Goal: Task Accomplishment & Management: Complete application form

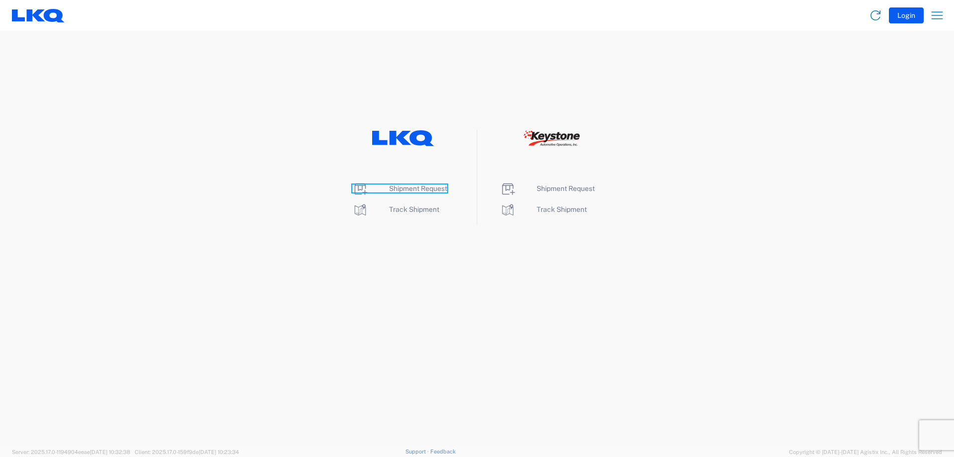
click at [426, 189] on span "Shipment Request" at bounding box center [418, 188] width 58 height 8
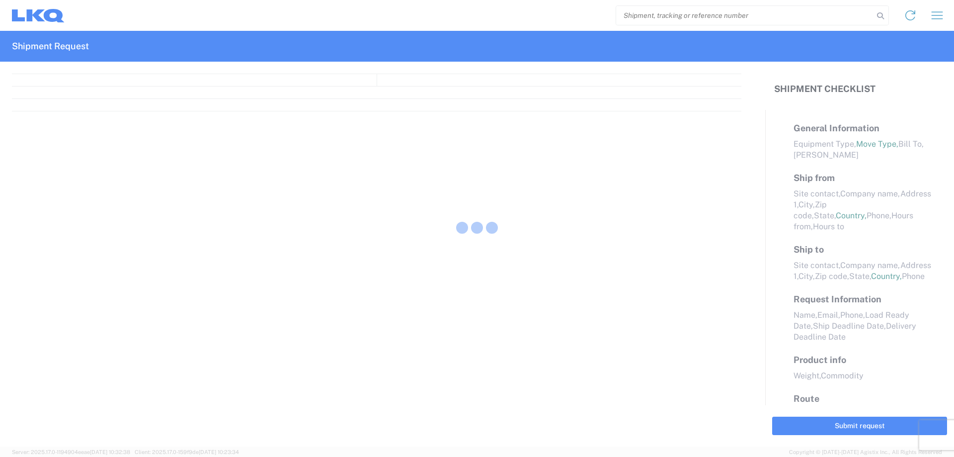
select select "LBS"
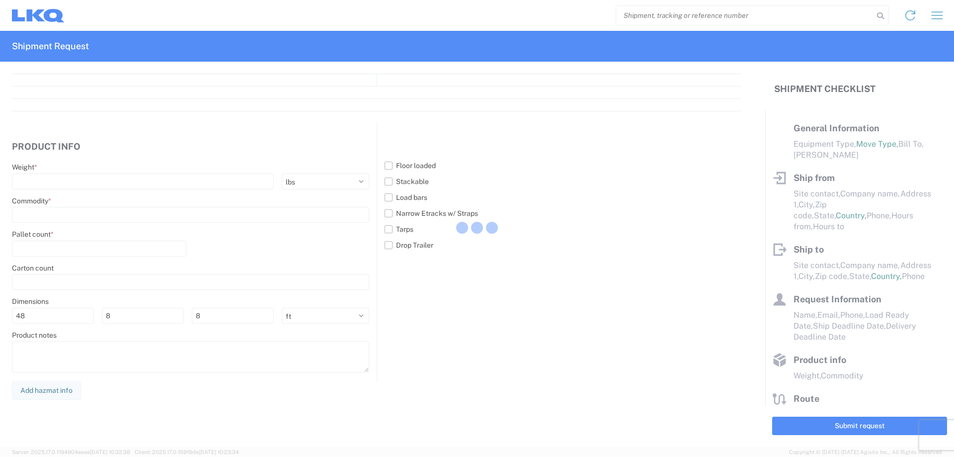
select select "FULL"
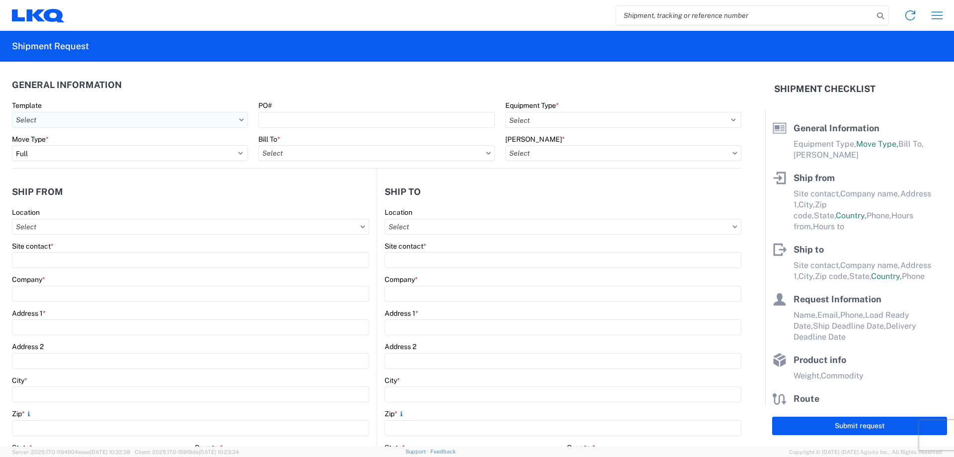
click at [209, 124] on input "Template" at bounding box center [130, 120] width 236 height 16
click at [239, 121] on icon at bounding box center [241, 119] width 5 height 3
click at [238, 117] on input "Template" at bounding box center [130, 120] width 236 height 16
type input "1"
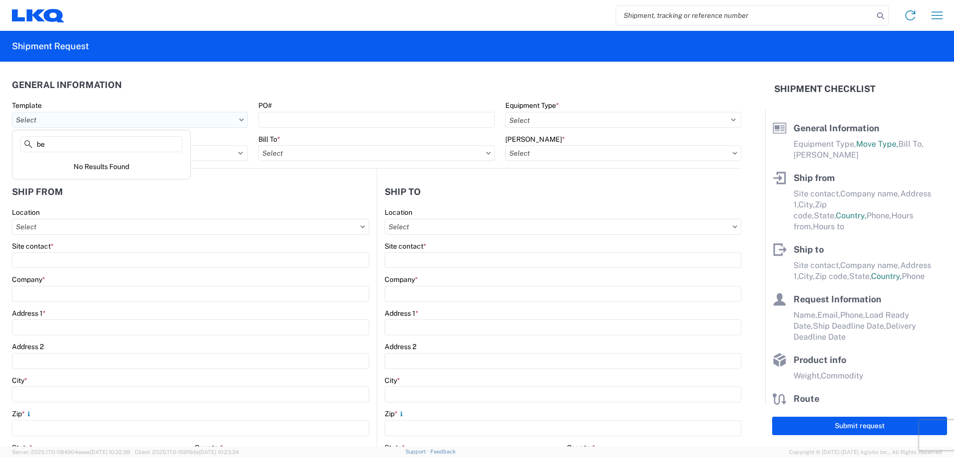
type input "b"
type input "1229"
click at [84, 165] on div "1229_Fayetteville_1760_Houston" at bounding box center [101, 164] width 174 height 16
type input "1229_Fayetteville_1760_Houston"
drag, startPoint x: 124, startPoint y: 121, endPoint x: -235, endPoint y: 85, distance: 360.4
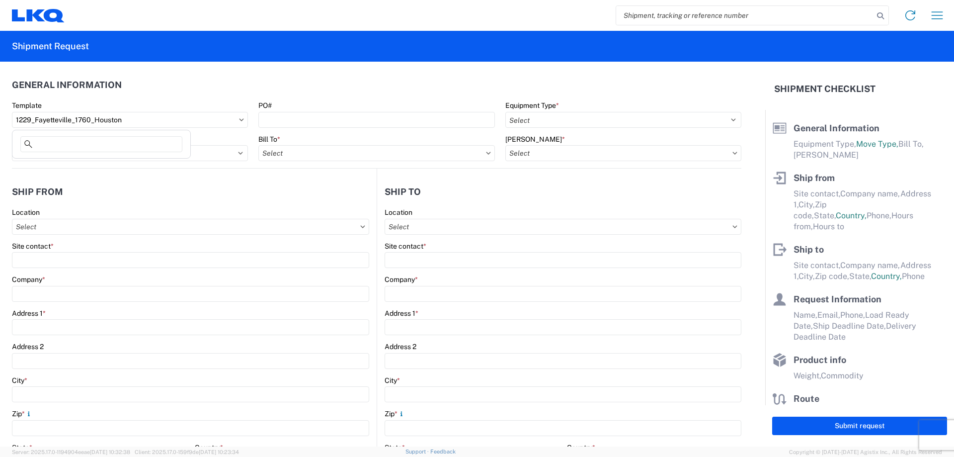
click at [0, 85] on html "Home Shipment request Shipment tracking Shipment Request General Information Te…" at bounding box center [477, 228] width 954 height 457
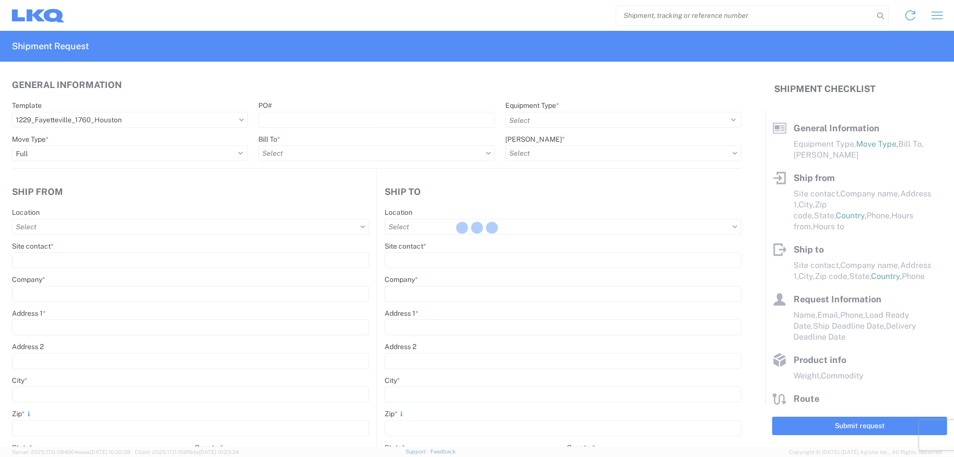
type input "42000"
type input "Miscellaneous (alt, comp, conv, etc)"
type input "1"
type input "12"
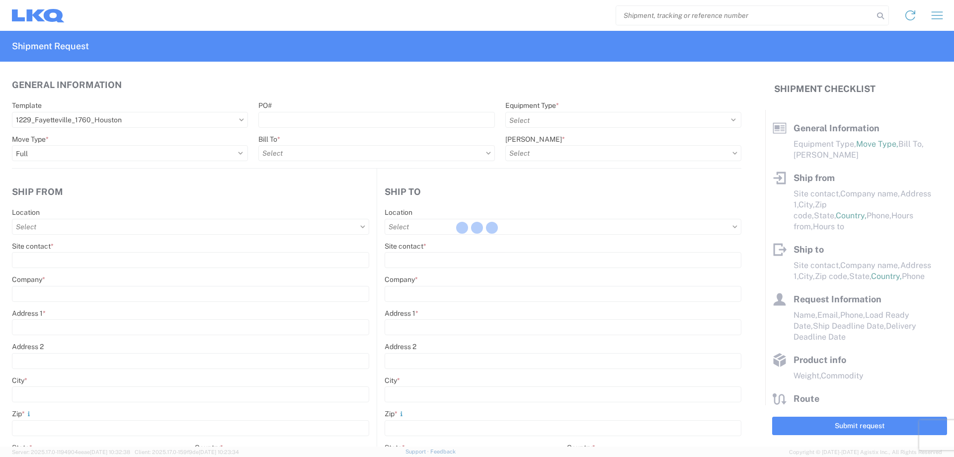
type input "12"
select select "IN"
select select
type input "Shipping"
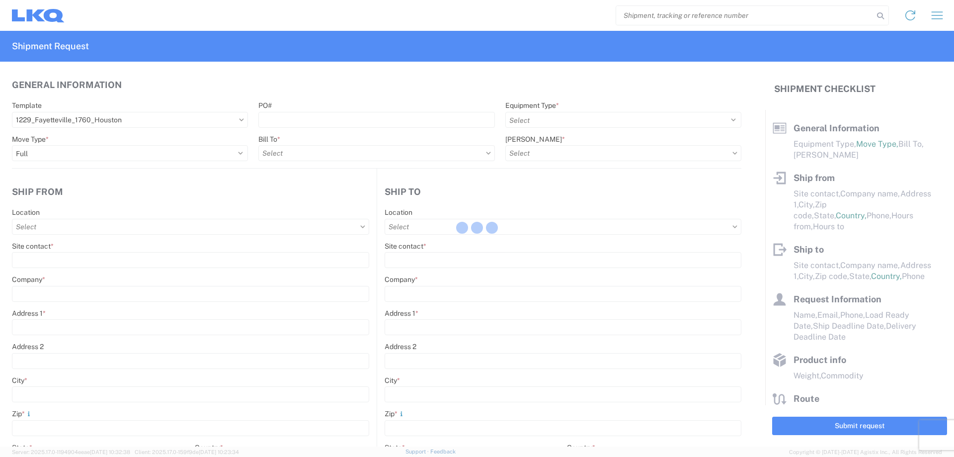
type input "LKQ Pick Your Part - Fayetteville"
type input "155 Roberts Road"
type input "Fayetteville"
type input "30214"
type input "Receiving"
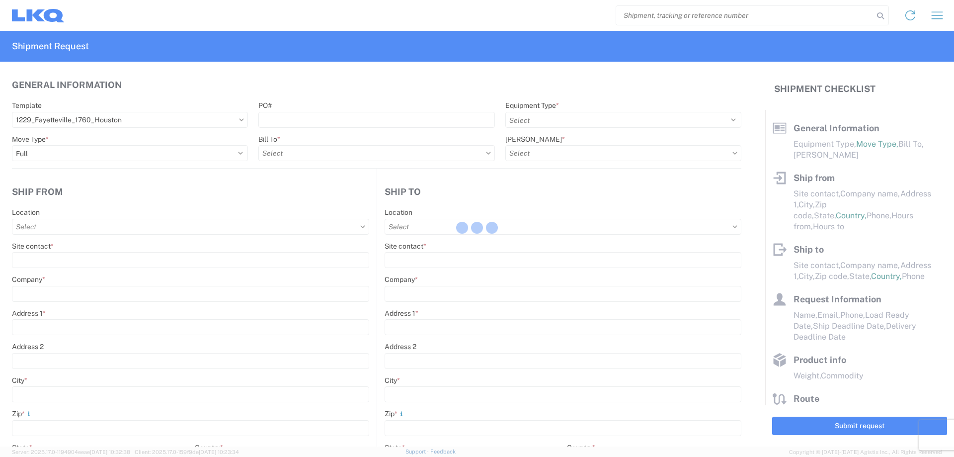
type input "LKQ Best Core"
type input "1710 W Mount Houston Rd"
type input "Houston"
type input "77038"
type input "2019-06-14"
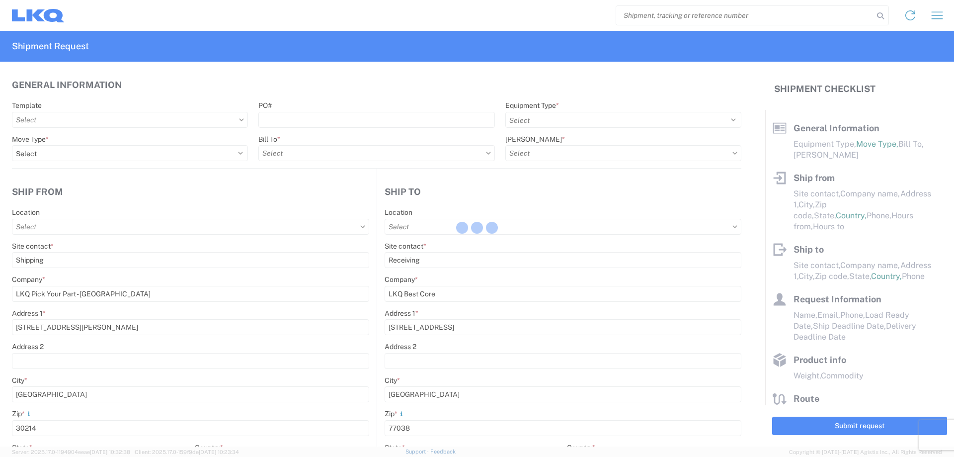
select select "US"
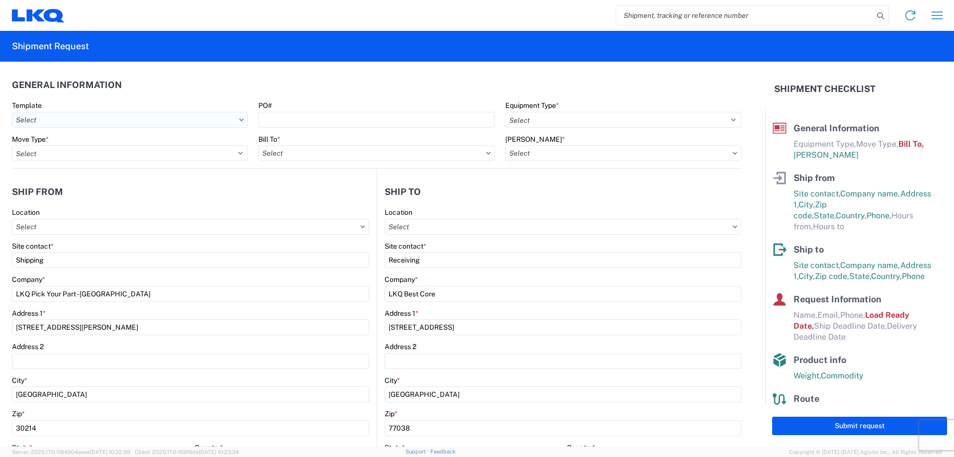
type input "1229 - Fayetteville Pick Your Part"
type input "1760 - LKQ Best Core"
type input "1760-1300-50180-0000 - 1760 Freight In - Cores"
click at [186, 122] on input "Template" at bounding box center [130, 120] width 236 height 16
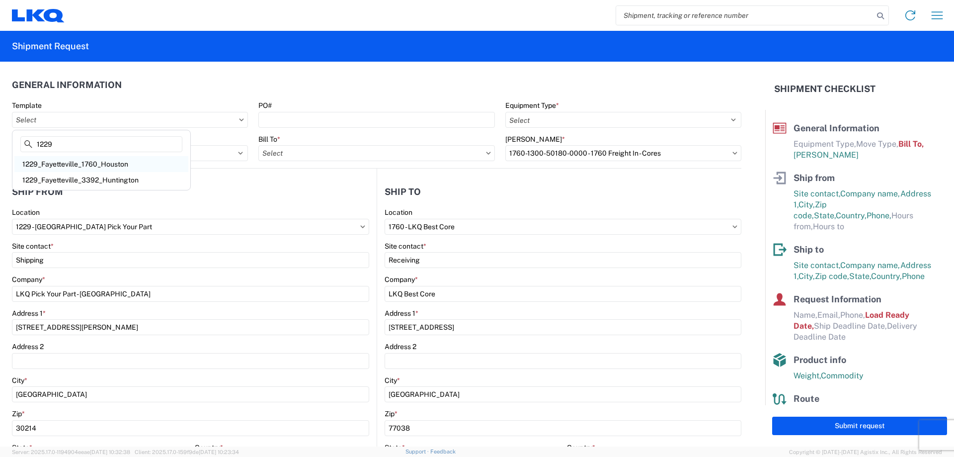
type input "1229"
click at [111, 163] on div "1229_Fayetteville_1760_Houston" at bounding box center [101, 164] width 174 height 16
type input "1229_Fayetteville_1760_Houston"
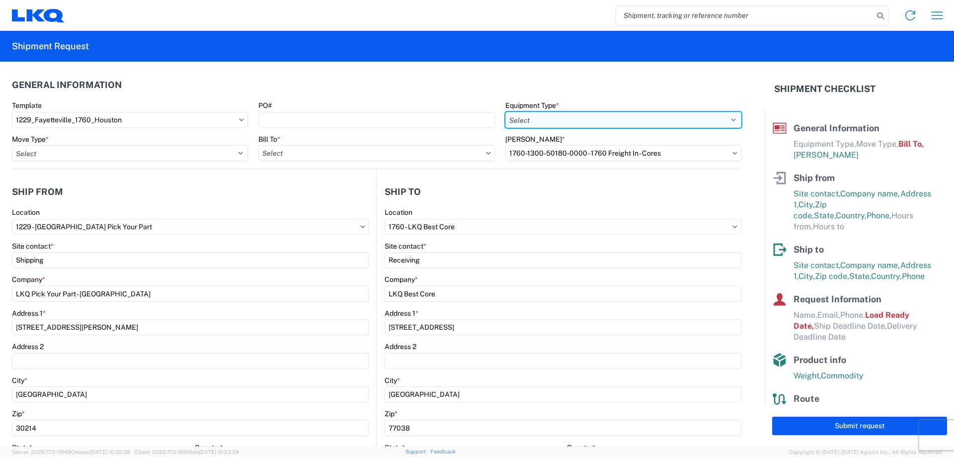
click at [546, 120] on select "Select 53’ Dry Van Flatbed Dropdeck (van) Lowboy (flatbed) Rail" at bounding box center [623, 120] width 236 height 16
select select "STDV"
click at [505, 112] on select "Select 53’ Dry Van Flatbed Dropdeck (van) Lowboy (flatbed) Rail" at bounding box center [623, 120] width 236 height 16
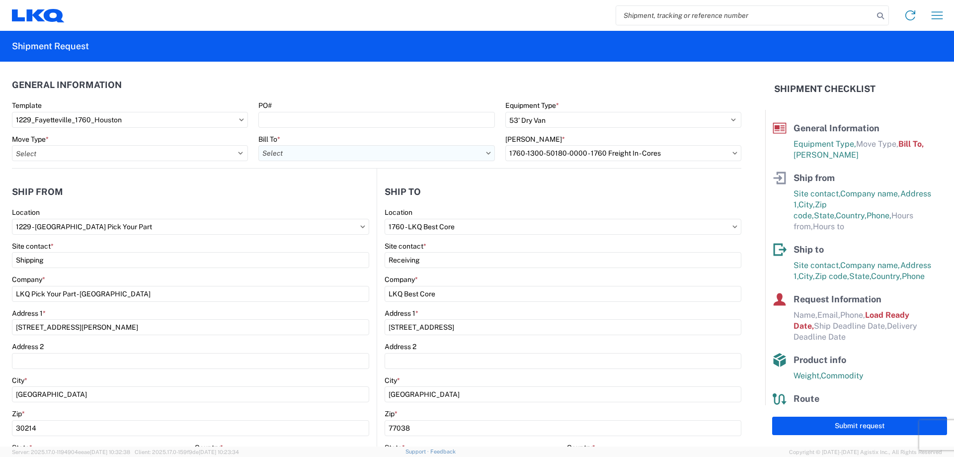
click at [325, 158] on input "Bill To *" at bounding box center [376, 153] width 236 height 16
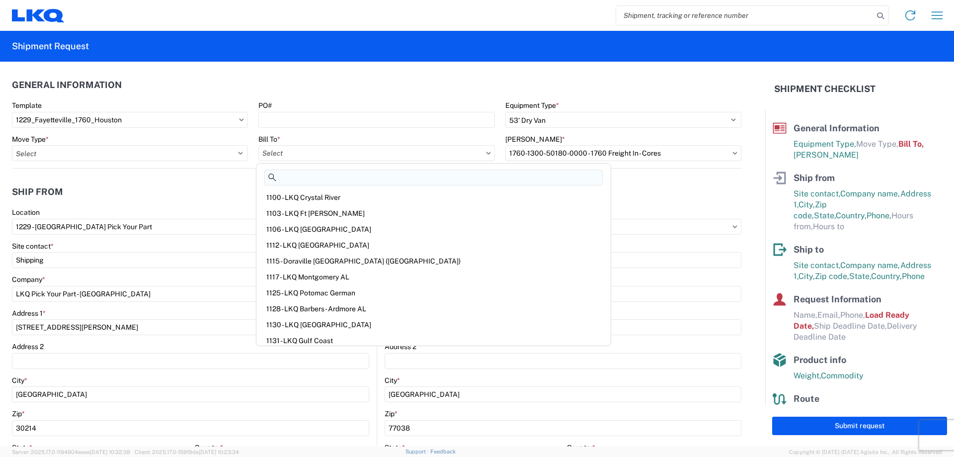
click at [318, 178] on input at bounding box center [433, 177] width 338 height 16
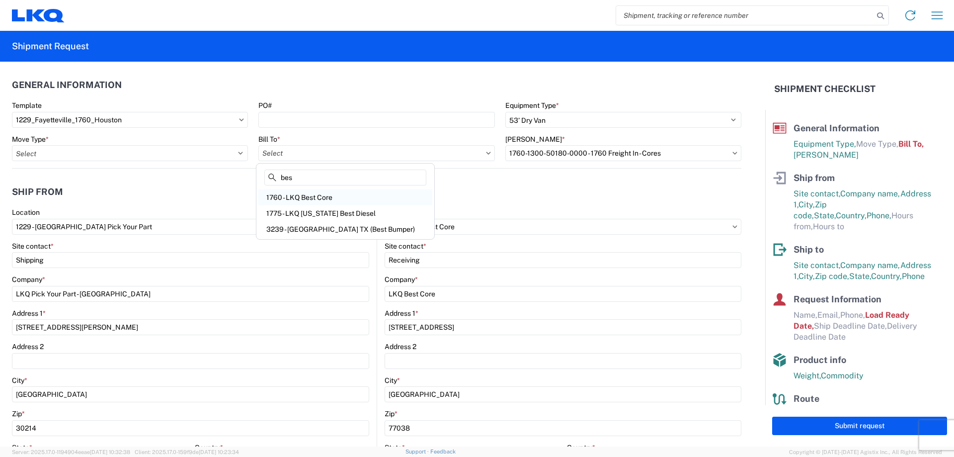
type input "bes"
click at [322, 194] on div "1760 - LKQ Best Core" at bounding box center [345, 197] width 174 height 16
type input "1760 - LKQ Best Core"
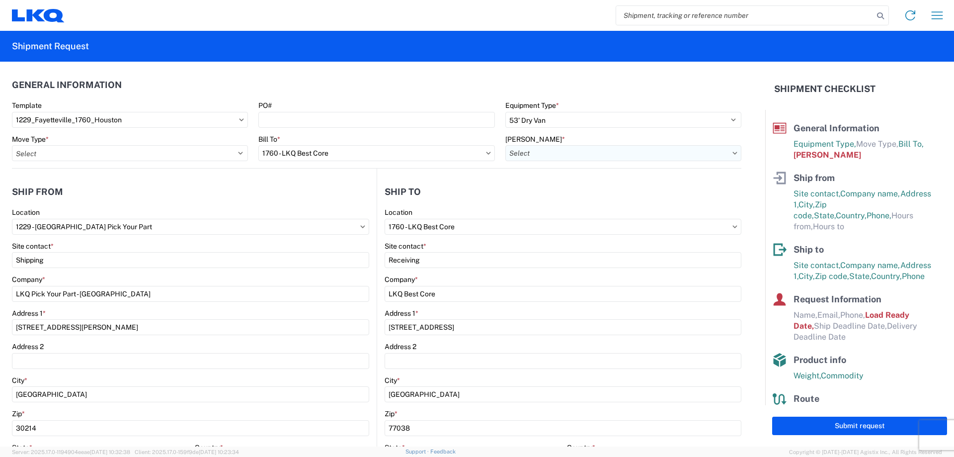
click at [592, 151] on input "Bill Code *" at bounding box center [623, 153] width 236 height 16
click at [653, 198] on div "1760-1300-50180-0000 - 1760 Freight In - Cores" at bounding box center [590, 197] width 174 height 16
type input "1760-1300-50180-0000 - 1760 Freight In - Cores"
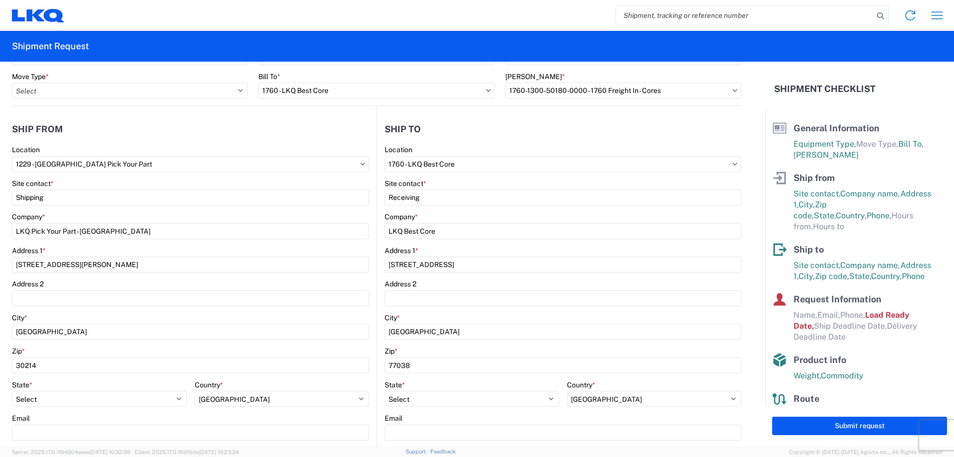
scroll to position [248, 0]
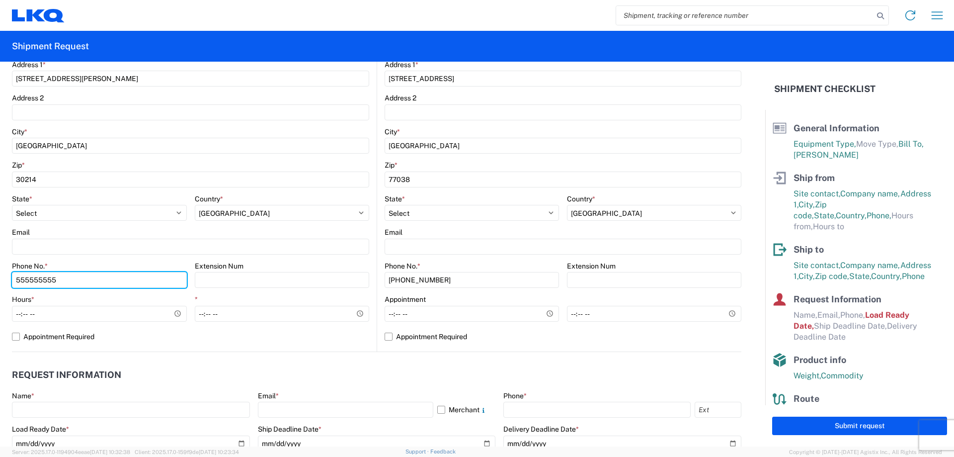
drag, startPoint x: 112, startPoint y: 285, endPoint x: -107, endPoint y: 287, distance: 219.1
click at [0, 287] on html "Home Shipment request Shipment tracking Shipment Request General Information Te…" at bounding box center [477, 228] width 954 height 457
type input "770-710-7773"
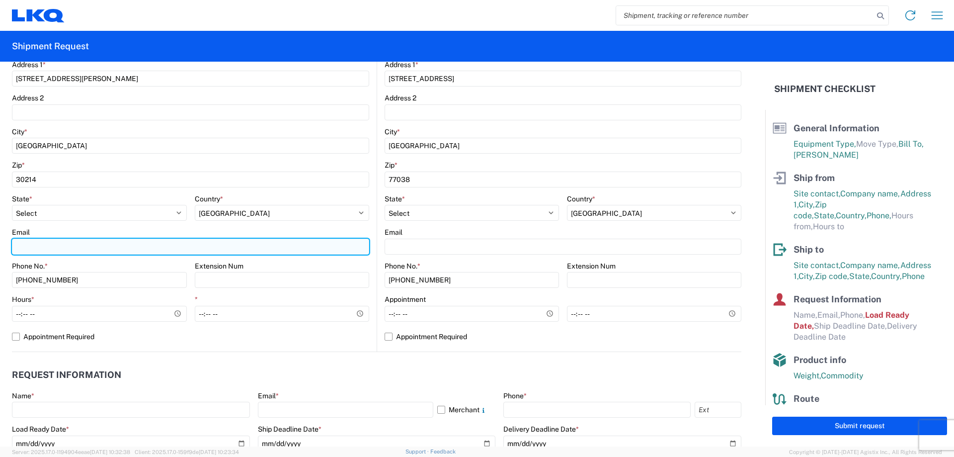
click at [114, 248] on input "Email" at bounding box center [190, 246] width 357 height 16
type input "klhammond@lkqcorp.com"
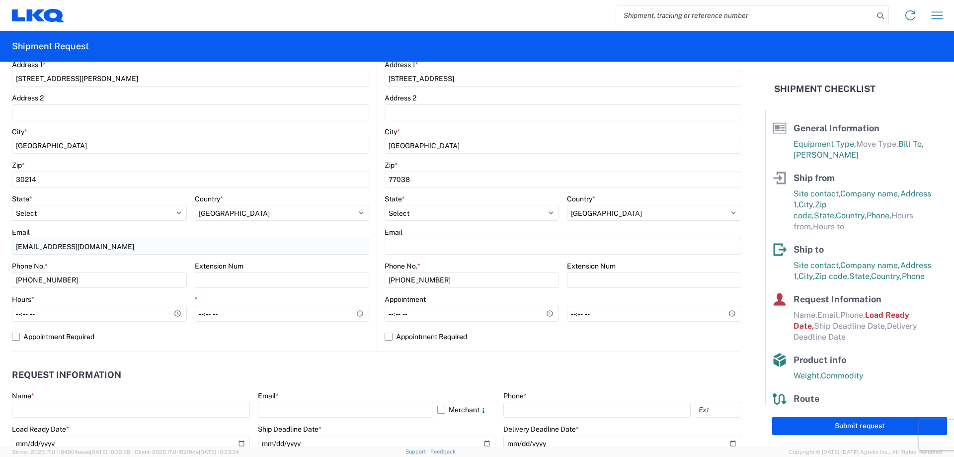
type input "LKQ 1229"
type input "lkq 1229"
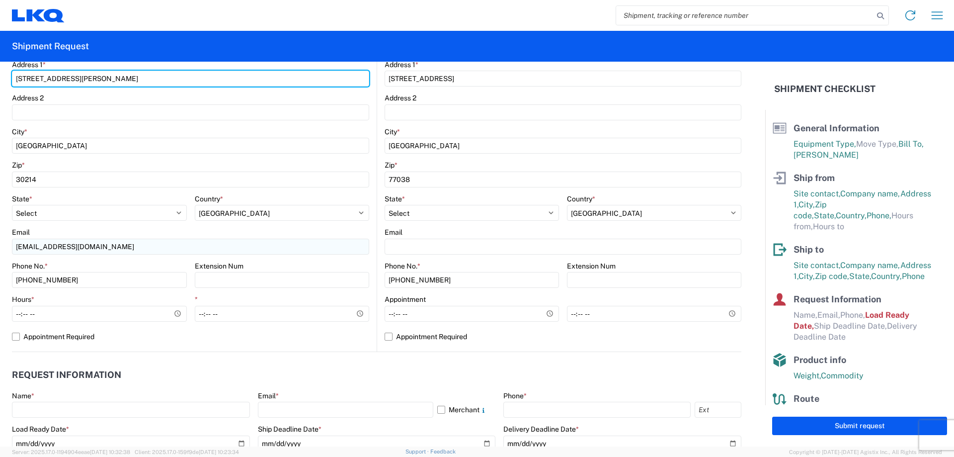
type input "155 Roberts Rd"
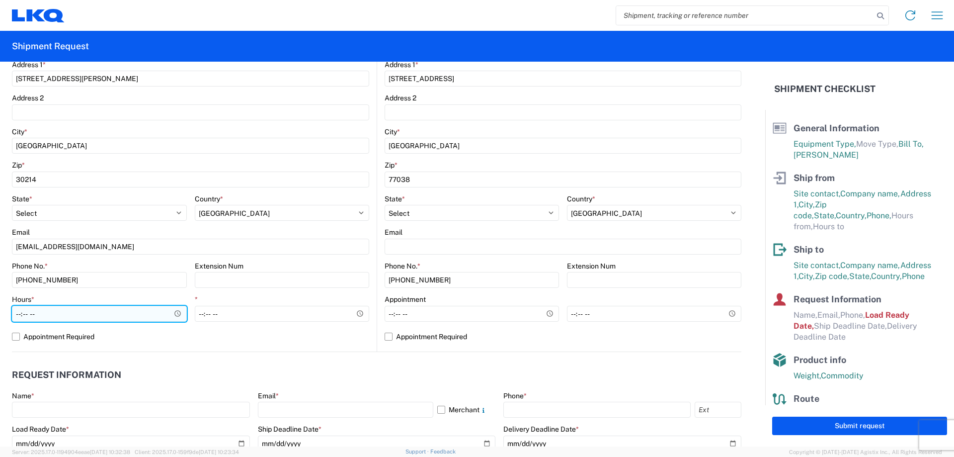
click at [107, 316] on input "Hours *" at bounding box center [99, 313] width 175 height 16
type input "08:30"
drag, startPoint x: 154, startPoint y: 340, endPoint x: 78, endPoint y: 345, distance: 76.7
click at [154, 340] on label "Appointment Required" at bounding box center [190, 336] width 357 height 16
click at [0, 0] on input "Appointment Required" at bounding box center [0, 0] width 0 height 0
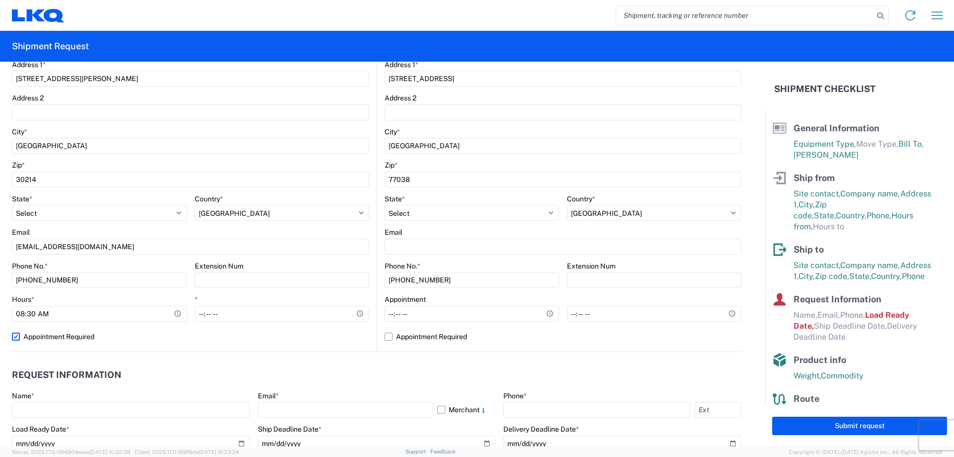
select select "US"
click at [17, 338] on label "Appointment Required" at bounding box center [190, 336] width 357 height 16
click at [0, 0] on input "Appointment Required" at bounding box center [0, 0] width 0 height 0
select select "US"
click at [14, 333] on label "Appointment Required" at bounding box center [190, 336] width 357 height 16
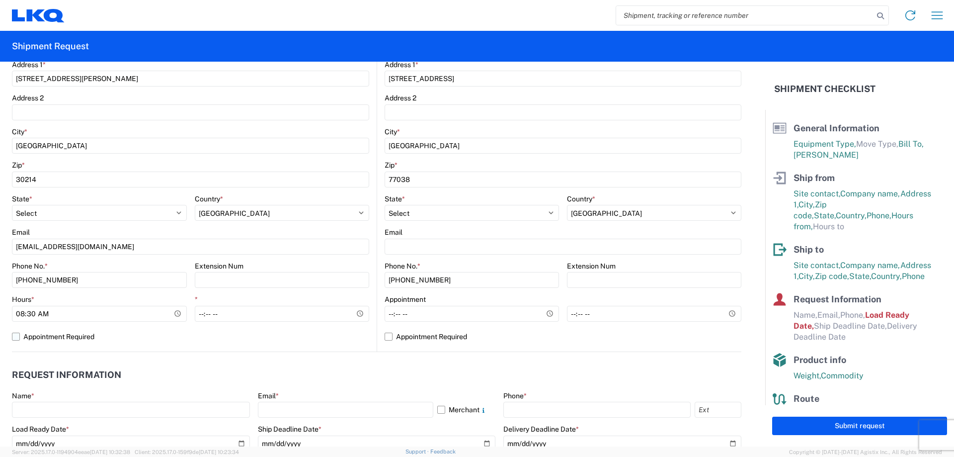
click at [0, 0] on input "Appointment Required" at bounding box center [0, 0] width 0 height 0
select select "US"
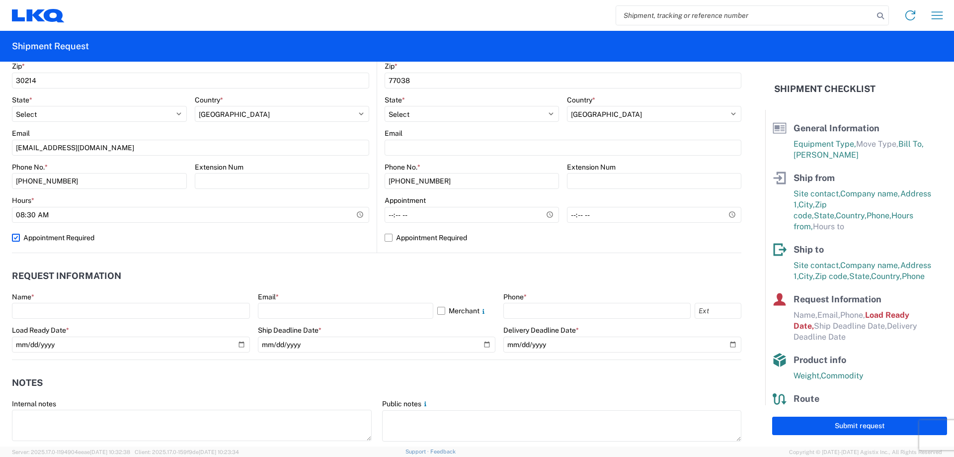
scroll to position [348, 0]
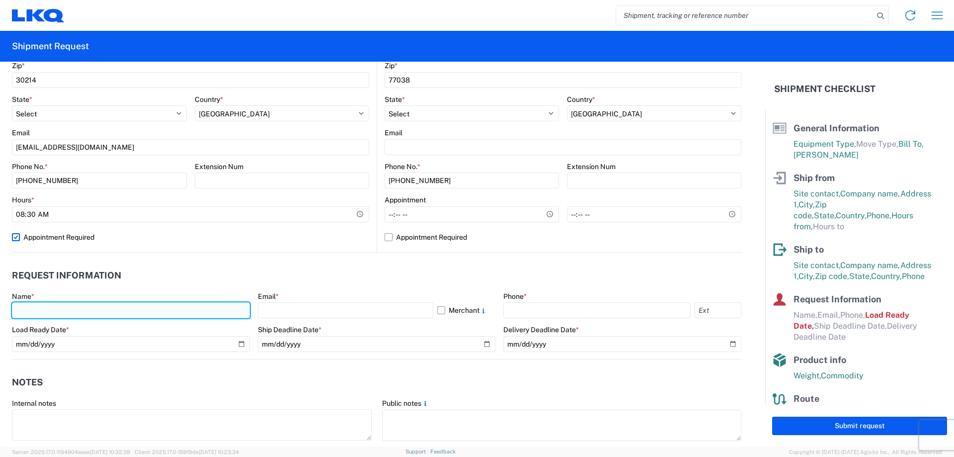
click at [103, 310] on input "text" at bounding box center [131, 310] width 238 height 16
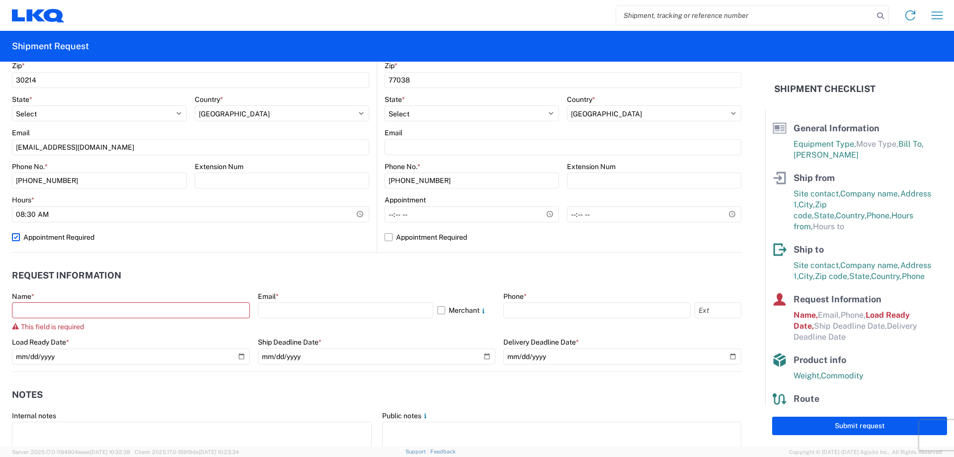
click at [186, 269] on header "Request Information" at bounding box center [376, 275] width 729 height 22
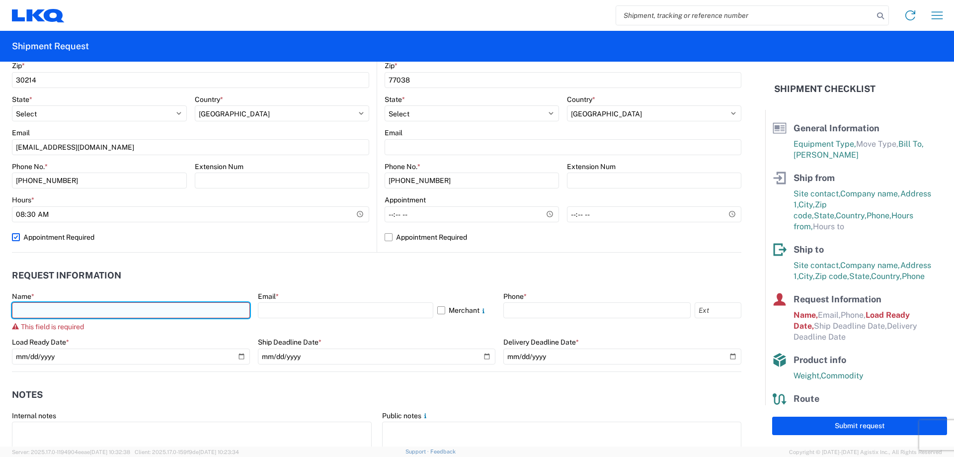
click at [142, 311] on input "text" at bounding box center [131, 310] width 238 height 16
type input "Kelli Hammond"
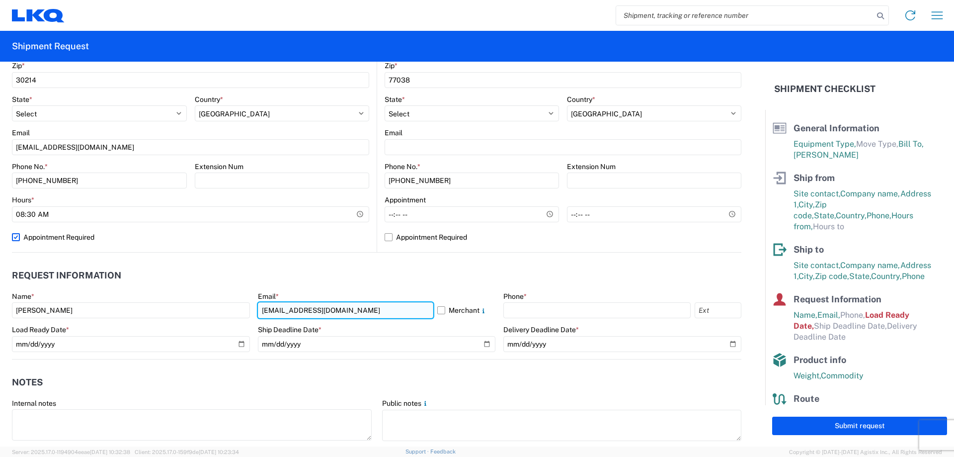
click at [377, 312] on input "esblackmon@lkqcorp.com" at bounding box center [345, 310] width 175 height 16
type input "klhammond@lkqcorp.com"
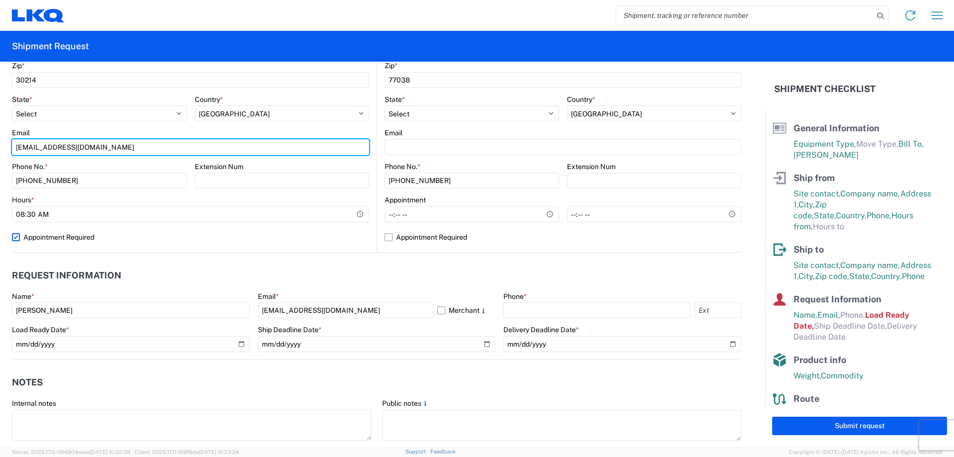
drag, startPoint x: 124, startPoint y: 152, endPoint x: 1, endPoint y: 130, distance: 124.5
click at [2, 130] on form "General Information Template 1229_Fayetteville_1760_Houston PO# Equipment Type …" at bounding box center [382, 254] width 765 height 384
type input "esblackmon@lkqcorp.com"
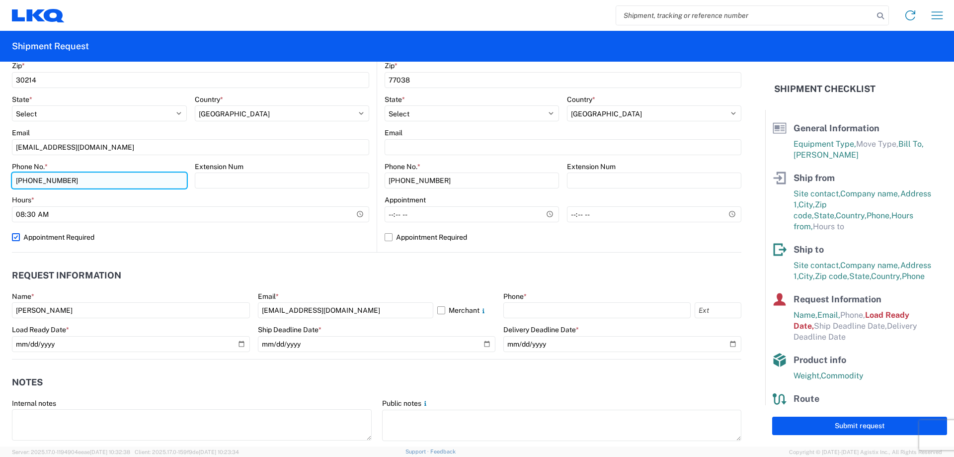
click at [89, 175] on input "770-710-7773" at bounding box center [99, 180] width 175 height 16
type input "770-710-7771"
drag, startPoint x: 201, startPoint y: 260, endPoint x: 206, endPoint y: 259, distance: 5.0
click at [202, 260] on agx-request-info "Request Information Name * Kelli Hammond Email * klhammond@lkqcorp.com Merchant…" at bounding box center [376, 305] width 729 height 107
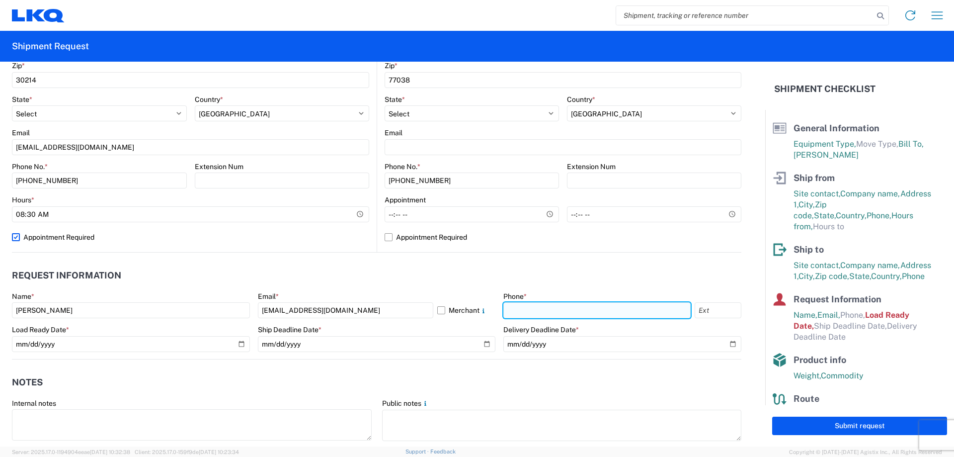
click at [545, 305] on input "text" at bounding box center [596, 310] width 187 height 16
type input "770-710-7773"
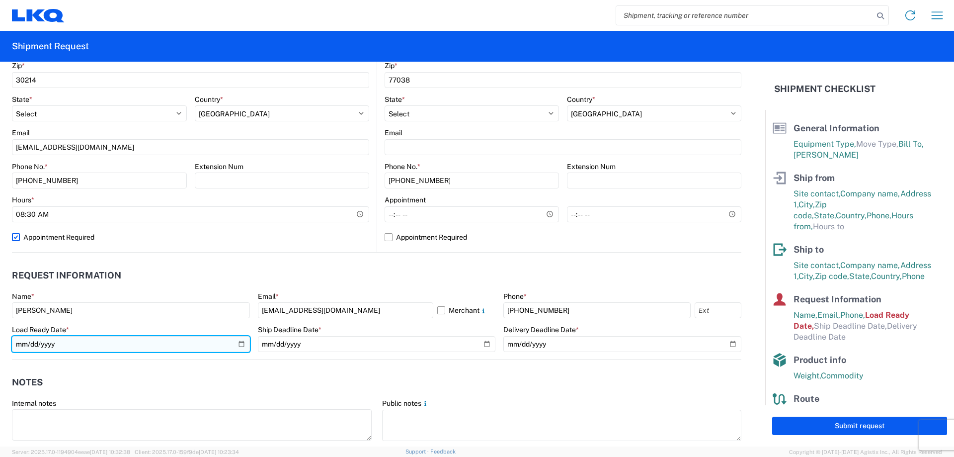
click at [239, 342] on input "2019-06-14" at bounding box center [131, 344] width 238 height 16
type input "2025-08-27"
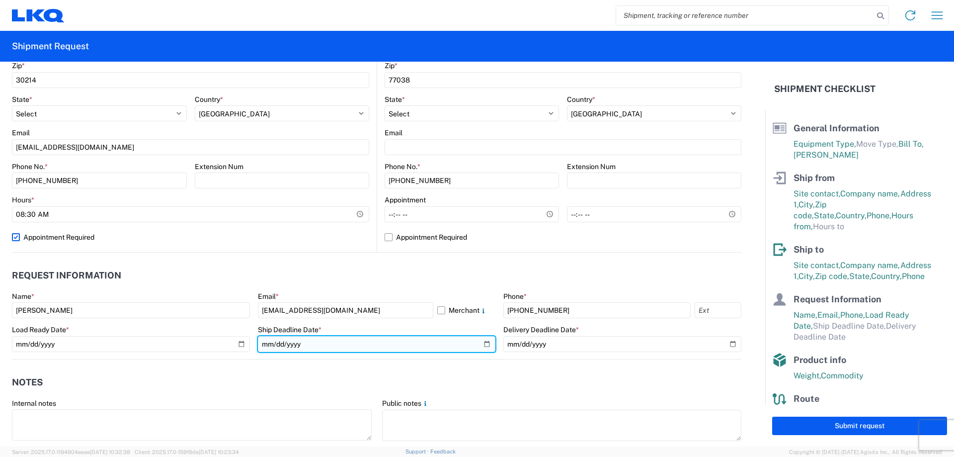
click at [365, 345] on input "date" at bounding box center [377, 344] width 238 height 16
click at [482, 342] on input "date" at bounding box center [377, 344] width 238 height 16
type input "2025-08-27"
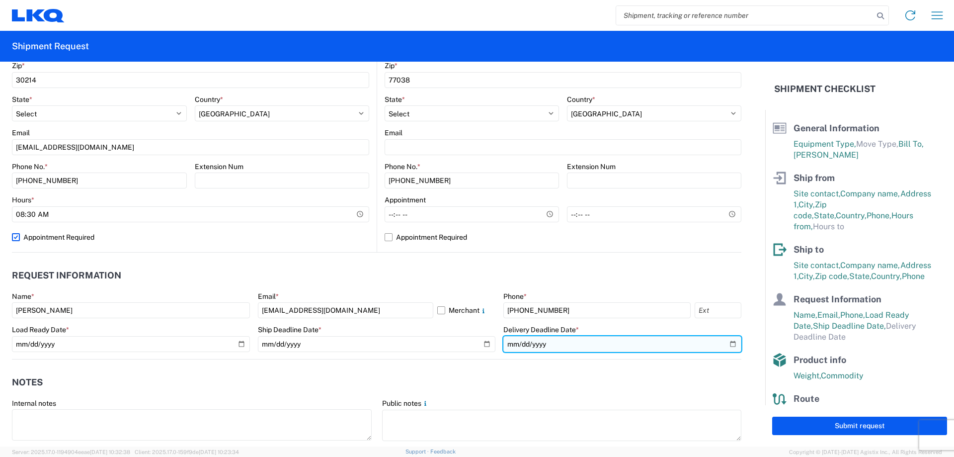
click at [628, 345] on input "date" at bounding box center [622, 344] width 238 height 16
click at [725, 347] on input "date" at bounding box center [622, 344] width 238 height 16
type input "2025-08-29"
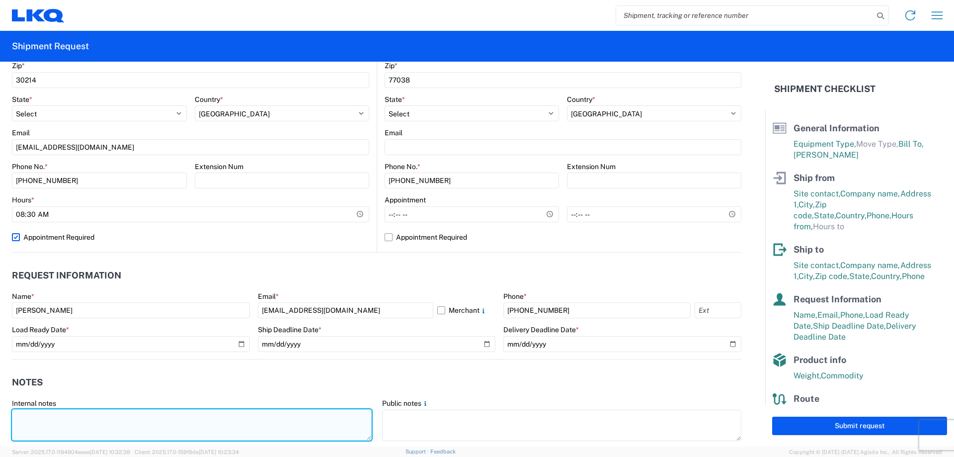
click at [52, 418] on textarea at bounding box center [192, 424] width 360 height 31
click at [44, 419] on textarea "N" at bounding box center [192, 424] width 360 height 31
click at [281, 417] on textarea "No loading between 9am-9:30am or 12:30pm-1pm. No loading dock will attach rear …" at bounding box center [192, 424] width 360 height 31
click at [342, 411] on textarea "No loading between 9am-9:30am or 12:30pm-1pm. No loading dock will attach ramp …" at bounding box center [192, 424] width 360 height 31
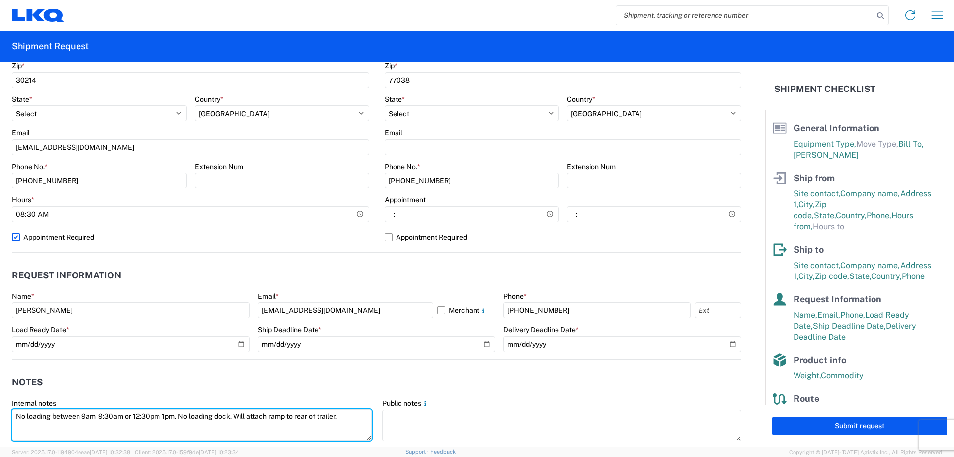
type textarea "No loading between 9am-9:30am or 12:30pm-1pm. No loading dock. Will attach ramp…"
drag, startPoint x: 12, startPoint y: 415, endPoint x: 364, endPoint y: 432, distance: 352.1
click at [364, 432] on textarea "No loading between 9am-9:30am or 12:30pm-1pm. No loading dock. Will attach ramp…" at bounding box center [192, 424] width 360 height 31
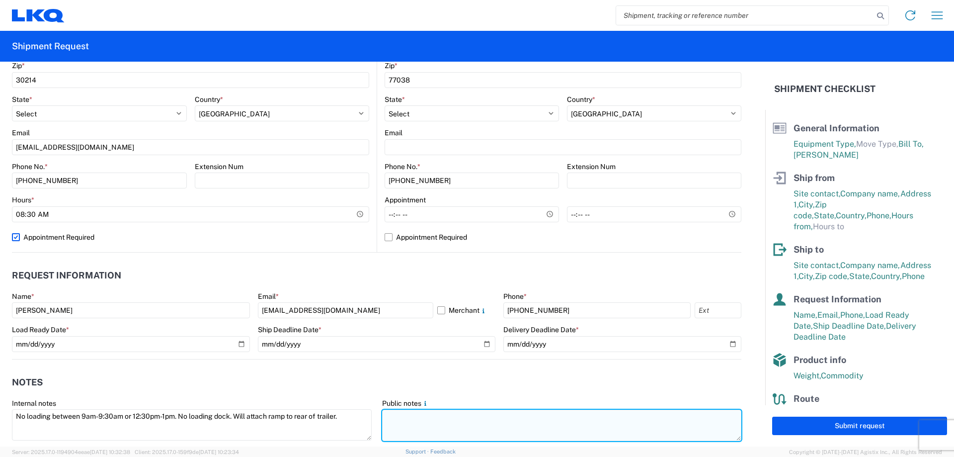
click at [426, 416] on textarea at bounding box center [562, 424] width 360 height 31
paste textarea "No loading between 9am-9:30am or 12:30pm-1pm. No loading dock. Will attach ramp…"
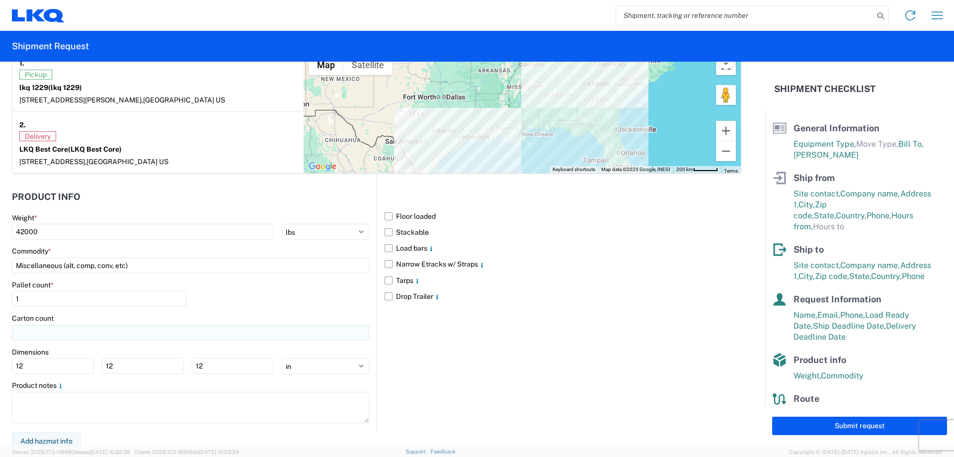
scroll to position [807, 0]
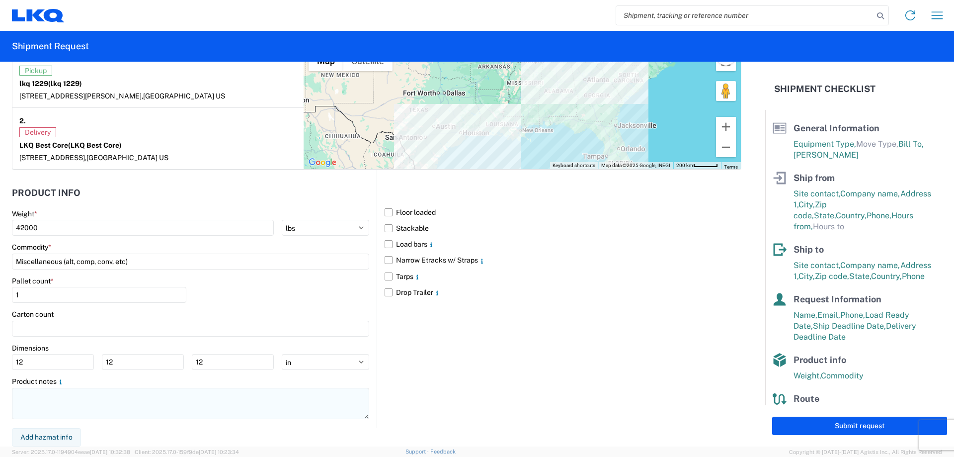
type textarea "No loading between 9am-9:30am or 12:30pm-1pm. No loading dock. Will attach ramp…"
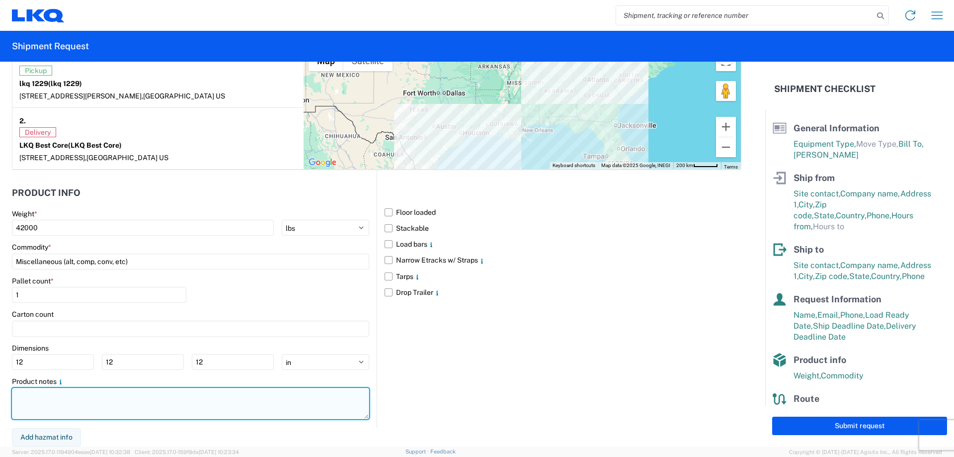
click at [46, 397] on textarea at bounding box center [190, 402] width 357 height 31
paste textarea "No loading between 9am-9:30am or 12:30pm-1pm. No loading dock. Will attach ramp…"
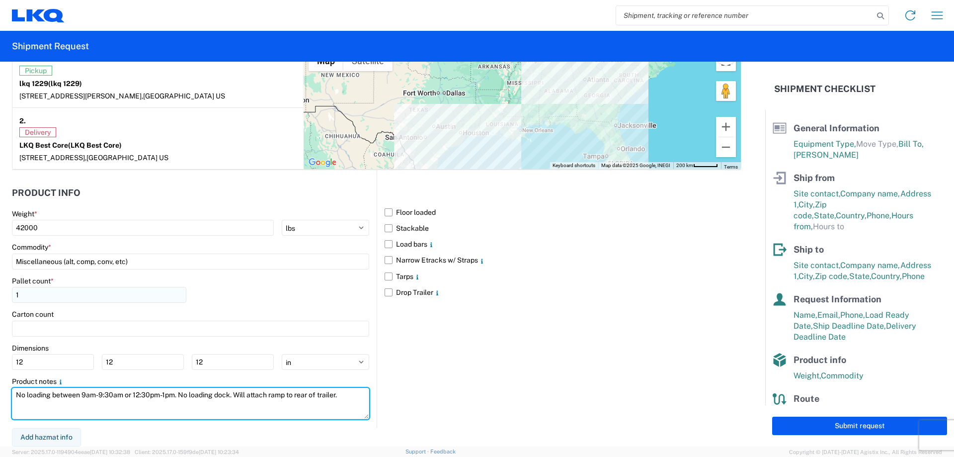
type textarea "No loading between 9am-9:30am or 12:30pm-1pm. No loading dock. Will attach ramp…"
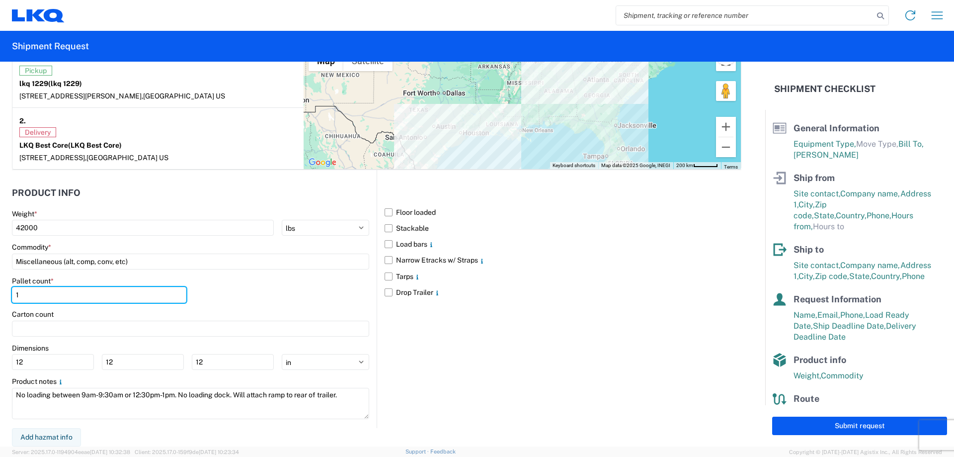
drag, startPoint x: 28, startPoint y: 296, endPoint x: -147, endPoint y: 291, distance: 174.9
click at [0, 291] on html "Home Shipment request Shipment tracking Shipment Request General Information Te…" at bounding box center [477, 228] width 954 height 457
type input "24"
click at [385, 210] on label "Floor loaded" at bounding box center [562, 212] width 357 height 16
click at [0, 0] on input "Floor loaded" at bounding box center [0, 0] width 0 height 0
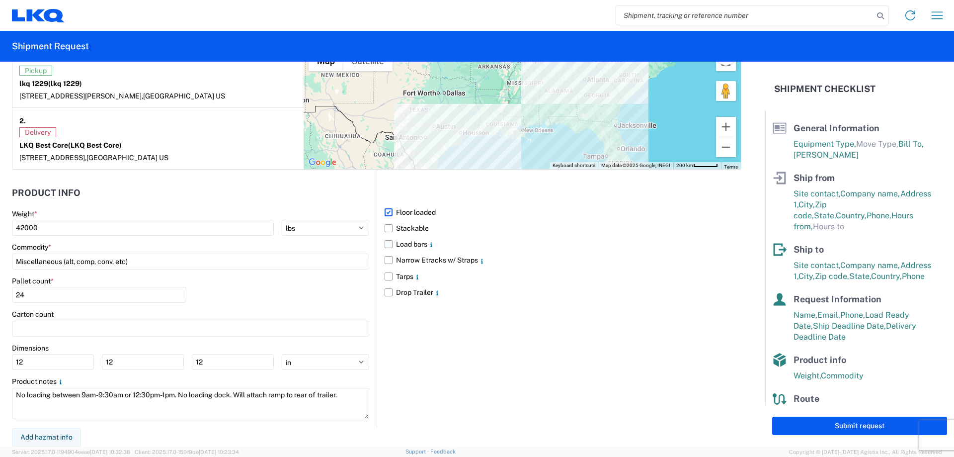
click at [384, 244] on label "Load bars" at bounding box center [562, 244] width 357 height 16
click at [0, 0] on input "Load bars" at bounding box center [0, 0] width 0 height 0
click at [467, 403] on div "Floor loaded Stackable Load bars Narrow Etracks w/ Straps Tarps Drop Trailer" at bounding box center [559, 299] width 365 height 258
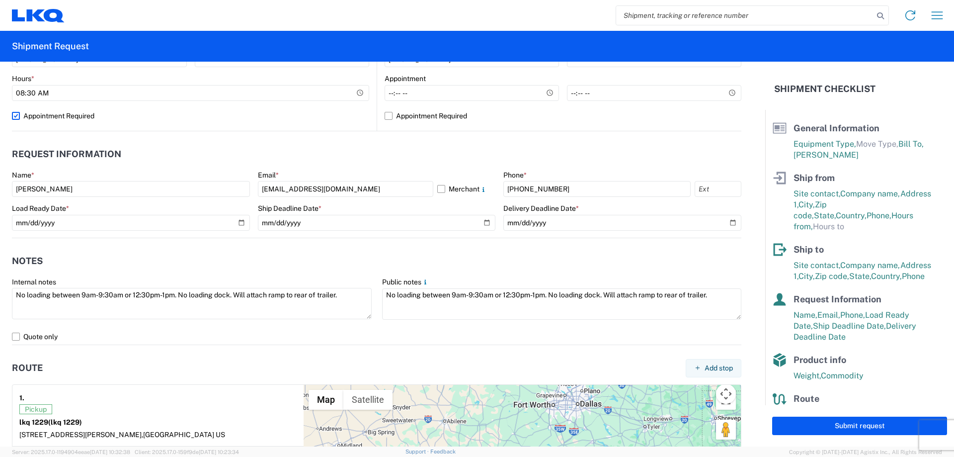
scroll to position [459, 0]
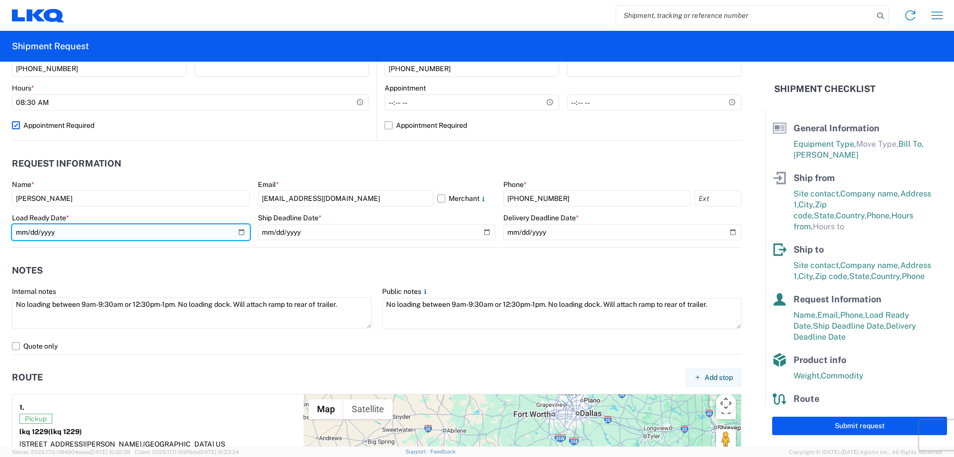
click at [243, 231] on input "2025-08-27" at bounding box center [131, 232] width 238 height 16
type input "2025-08-26"
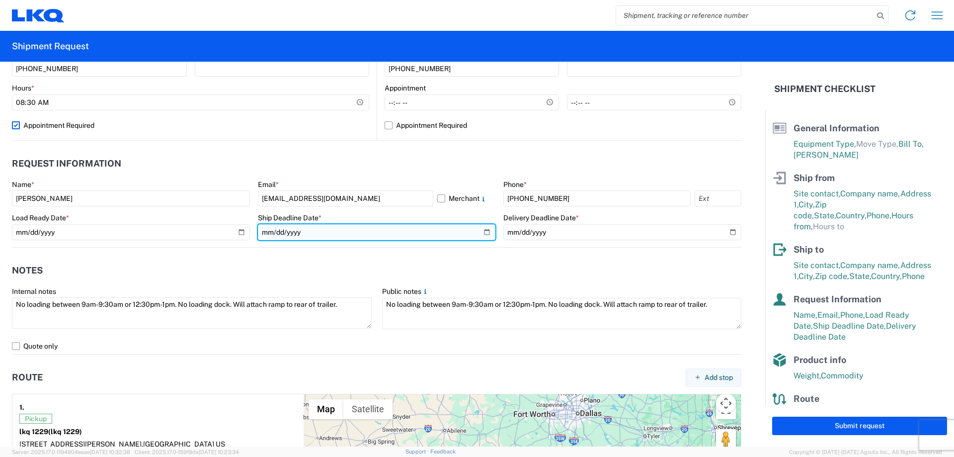
click at [474, 231] on input "2025-08-27" at bounding box center [377, 232] width 238 height 16
click at [481, 232] on input "2025-08-27" at bounding box center [377, 232] width 238 height 16
type input "2025-08-26"
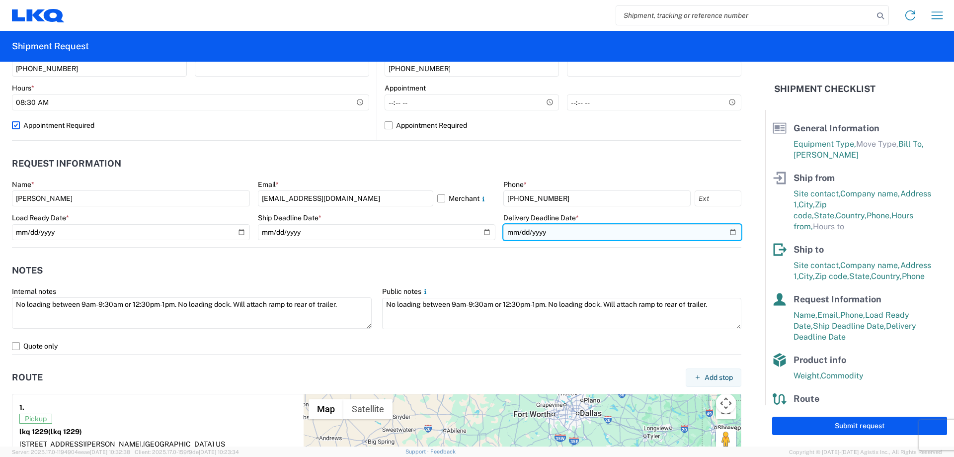
click at [596, 228] on input "2025-08-29" at bounding box center [622, 232] width 238 height 16
click at [726, 228] on input "2025-08-29" at bounding box center [622, 232] width 238 height 16
type input "2025-08-28"
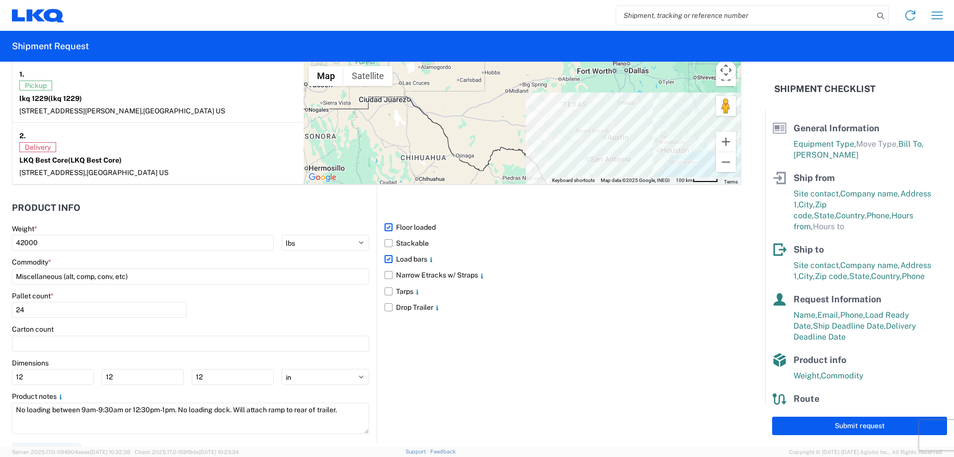
scroll to position [807, 0]
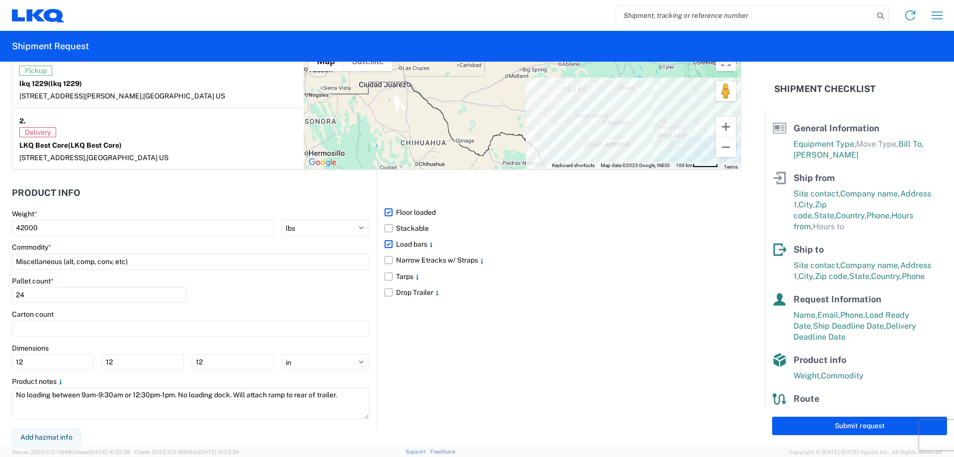
click at [829, 416] on div "Submit request" at bounding box center [859, 425] width 189 height 41
click at [829, 433] on button "Submit request" at bounding box center [859, 425] width 175 height 18
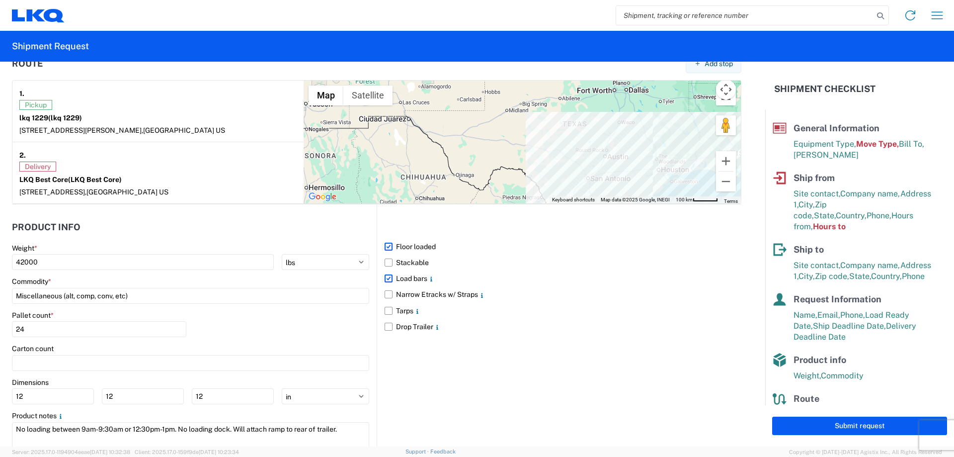
scroll to position [770, 0]
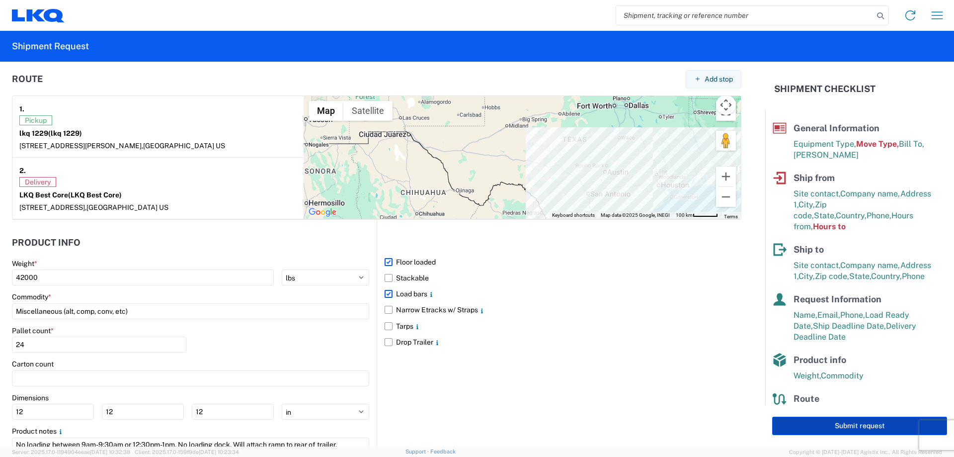
click at [865, 429] on button "Submit request" at bounding box center [859, 425] width 175 height 18
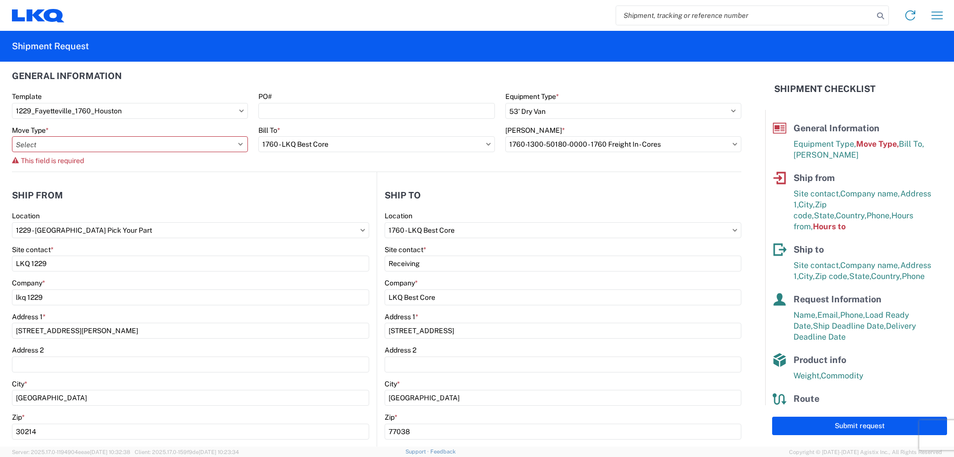
scroll to position [0, 0]
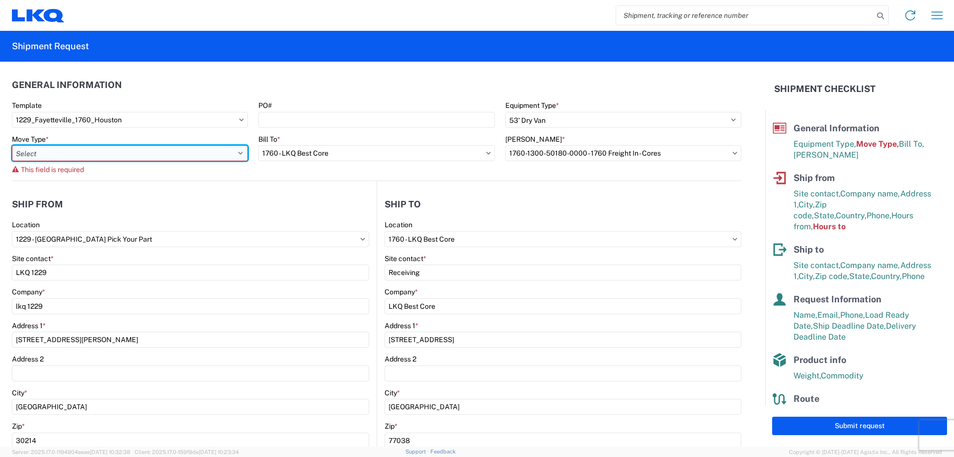
click at [236, 151] on select "Select Full Partial TL" at bounding box center [130, 153] width 236 height 16
select select "FULL"
click at [12, 145] on select "Select Full Partial TL" at bounding box center [130, 153] width 236 height 16
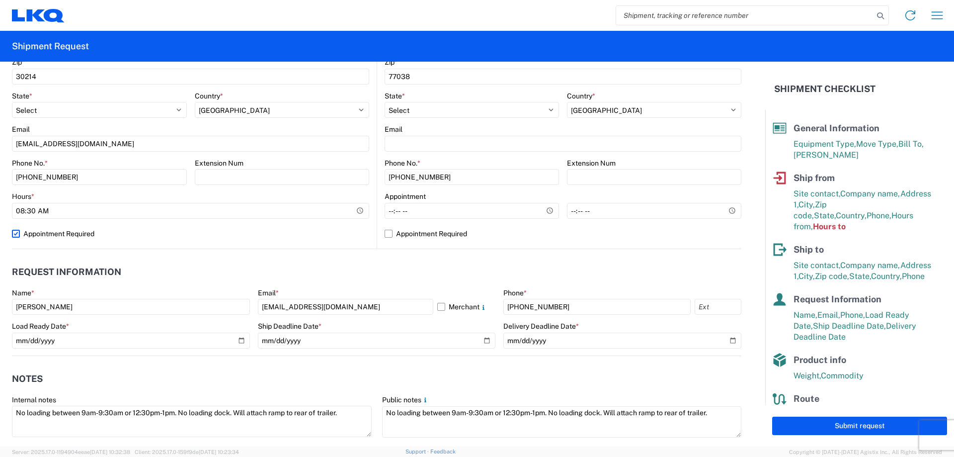
scroll to position [348, 0]
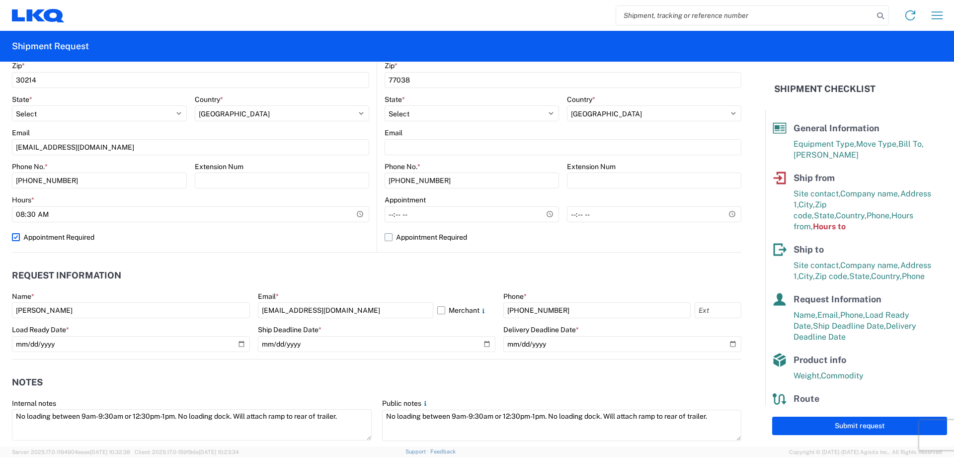
click at [385, 236] on label "Appointment Required" at bounding box center [562, 237] width 357 height 16
click at [0, 0] on input "Appointment Required" at bounding box center [0, 0] width 0 height 0
select select "US"
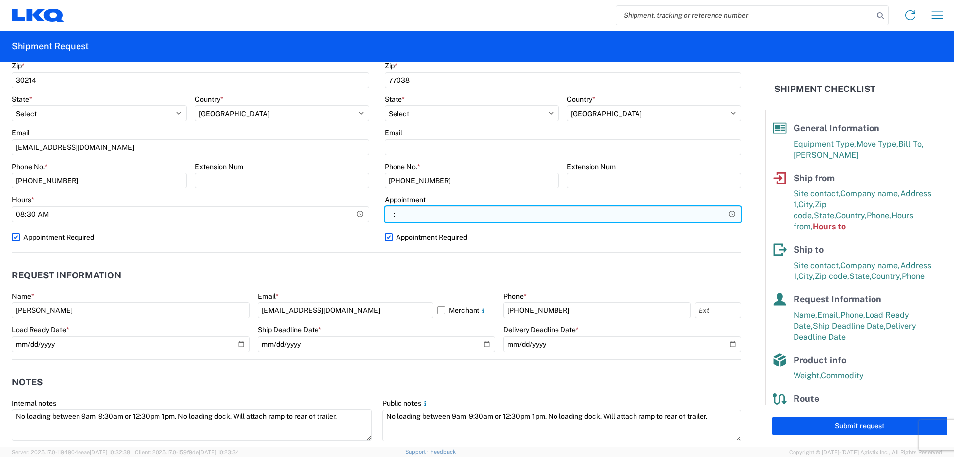
click at [408, 219] on input "Hours *" at bounding box center [562, 214] width 357 height 16
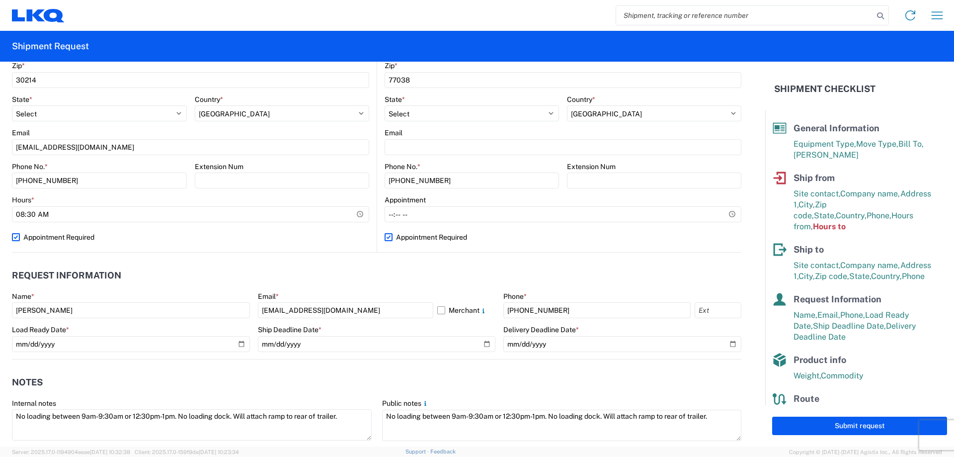
click at [470, 263] on agx-request-info "Request Information Name * Kelli Hammond Email * klhammond@lkqcorp.com Merchant…" at bounding box center [376, 305] width 729 height 107
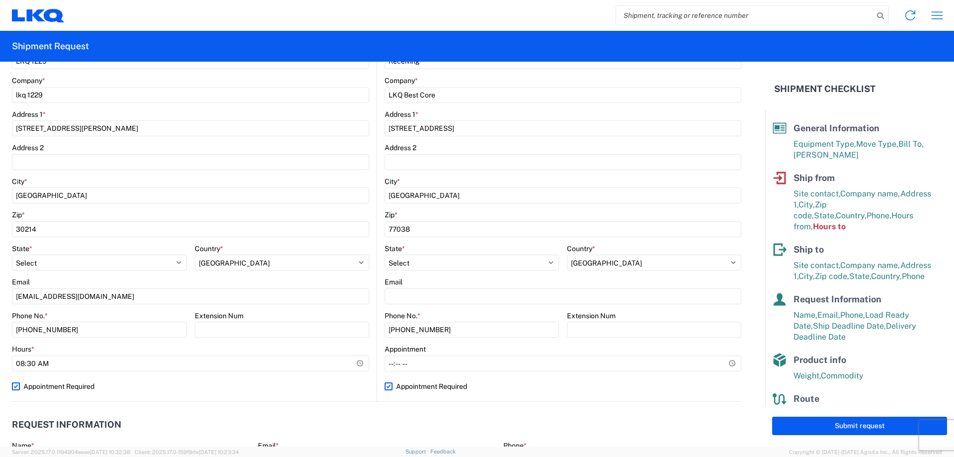
scroll to position [397, 0]
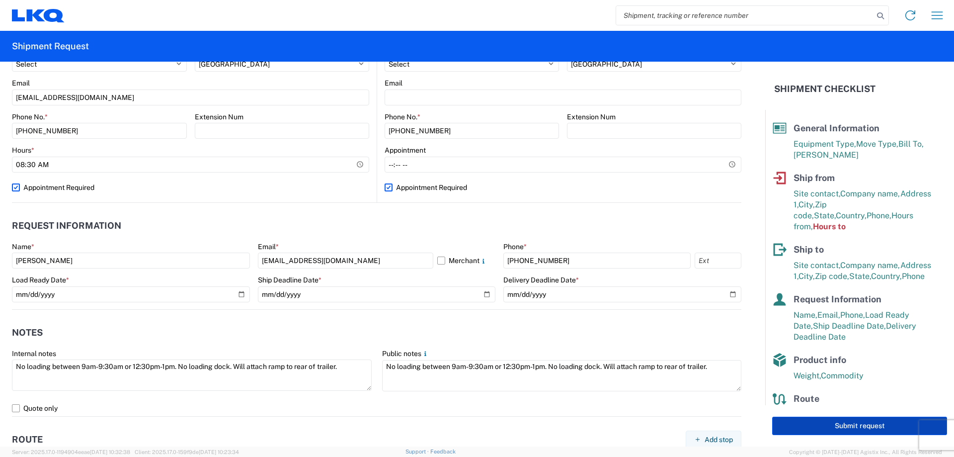
click at [804, 425] on button "Submit request" at bounding box center [859, 425] width 175 height 18
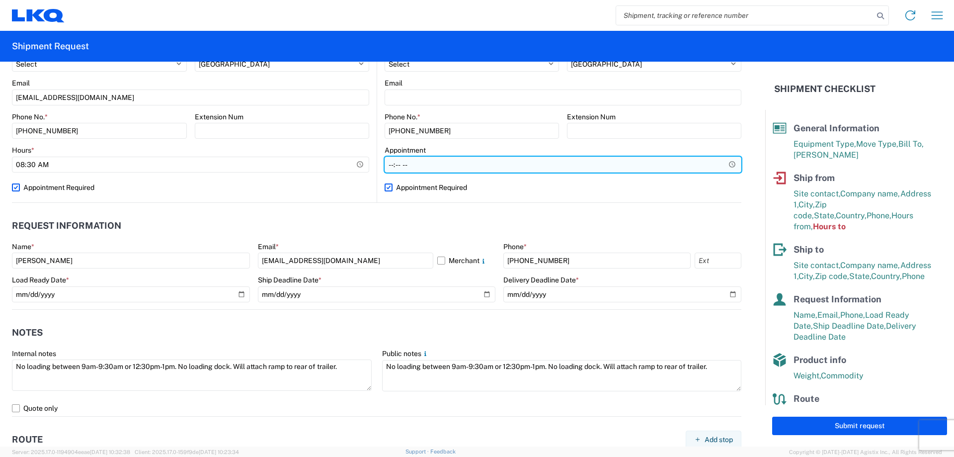
click at [523, 165] on input "Hours *" at bounding box center [562, 164] width 357 height 16
type input "09:00"
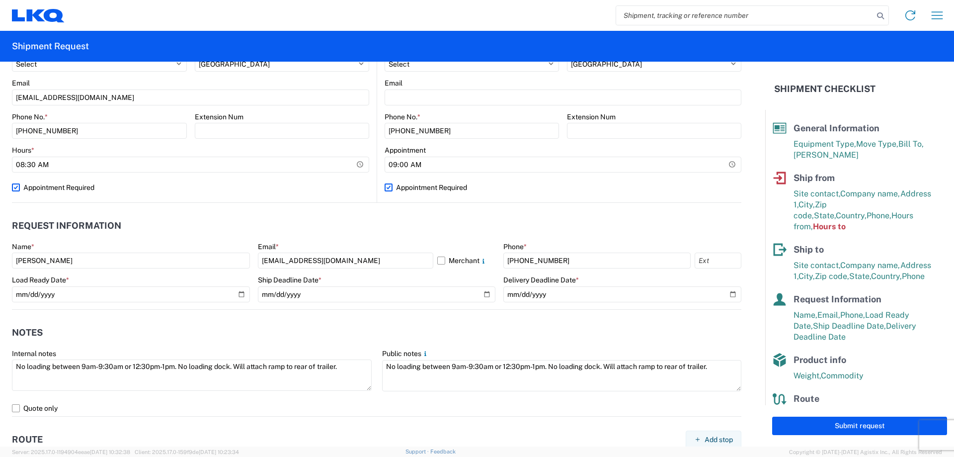
click at [539, 193] on label "Appointment Required" at bounding box center [562, 187] width 357 height 16
click at [0, 0] on input "Appointment Required" at bounding box center [0, 0] width 0 height 0
select select "TX"
select select "US"
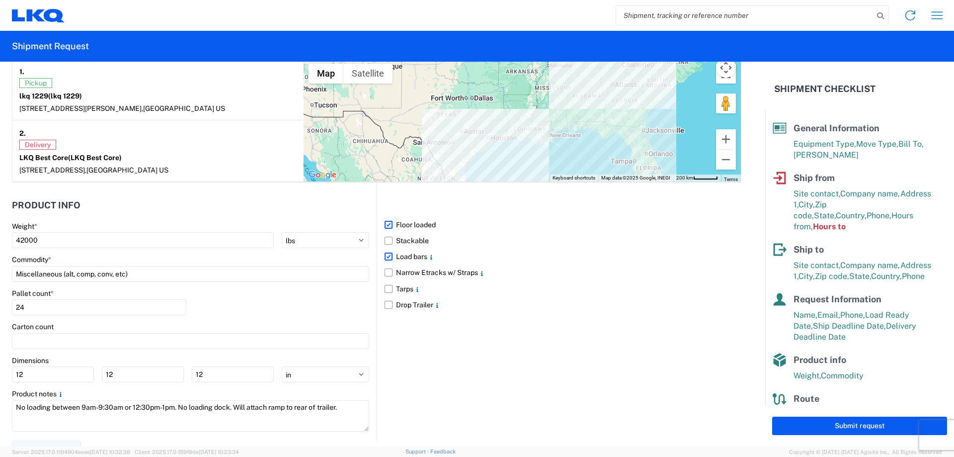
scroll to position [807, 0]
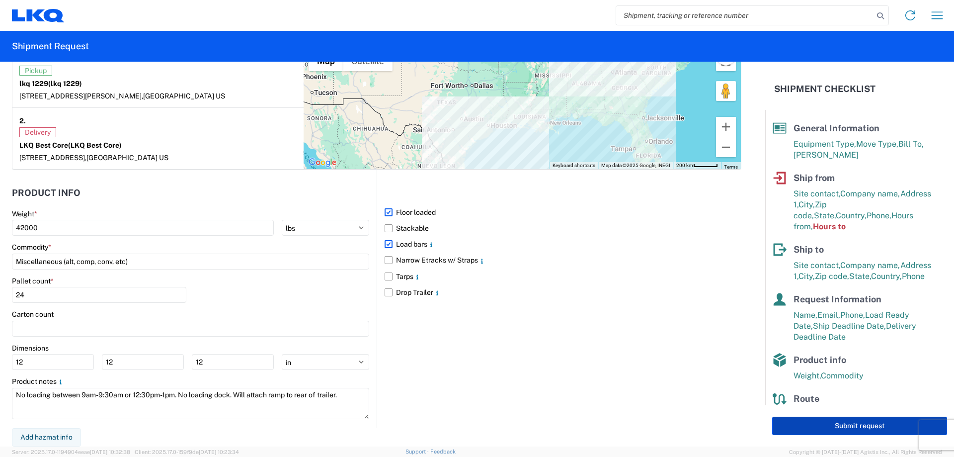
click at [833, 429] on button "Submit request" at bounding box center [859, 425] width 175 height 18
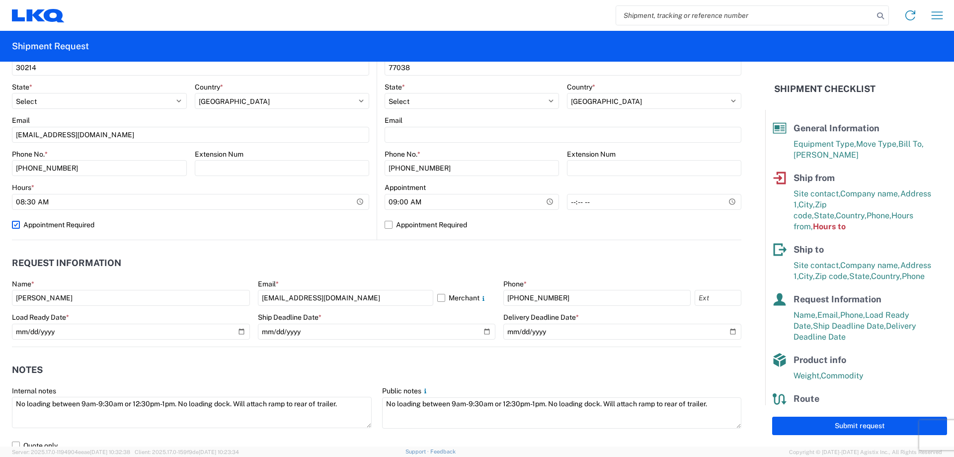
scroll to position [310, 0]
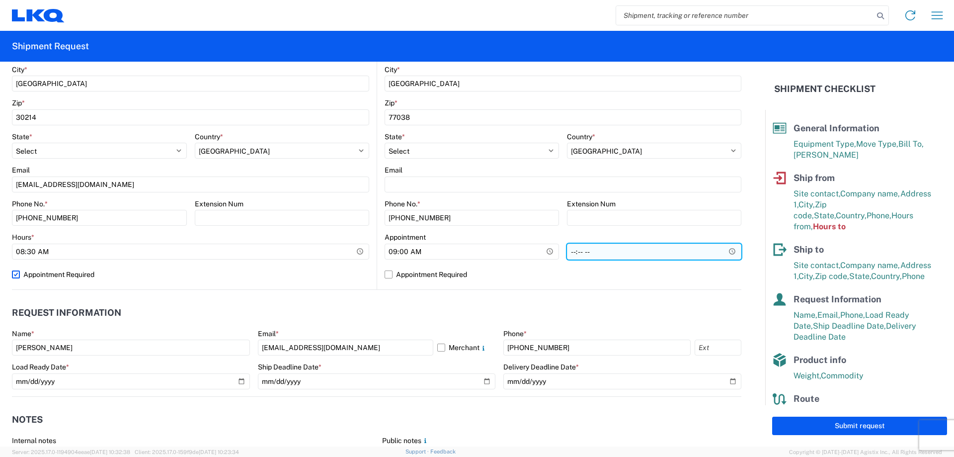
click at [678, 254] on input "time" at bounding box center [654, 251] width 174 height 16
type input "16:00"
drag, startPoint x: 478, startPoint y: 278, endPoint x: 449, endPoint y: 284, distance: 29.8
click at [478, 278] on label "Appointment Required" at bounding box center [562, 274] width 357 height 16
click at [0, 0] on input "Appointment Required" at bounding box center [0, 0] width 0 height 0
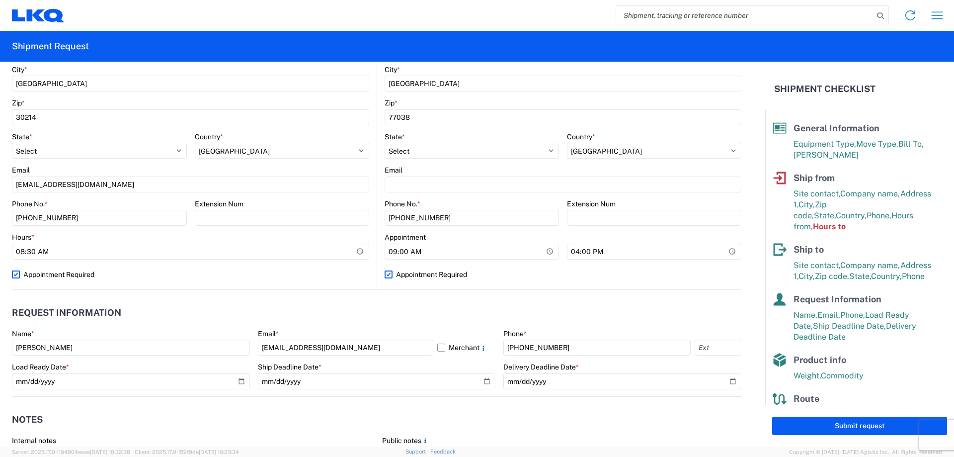
select select "US"
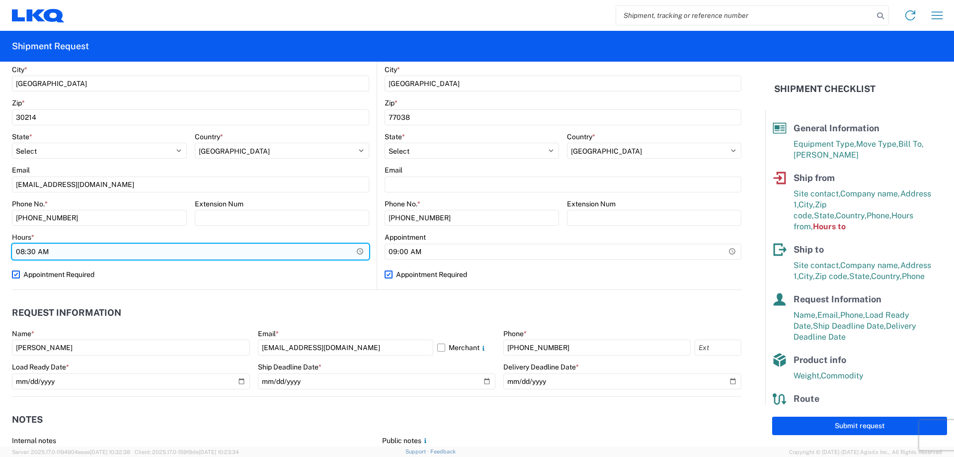
click at [355, 251] on input "08:30" at bounding box center [190, 251] width 357 height 16
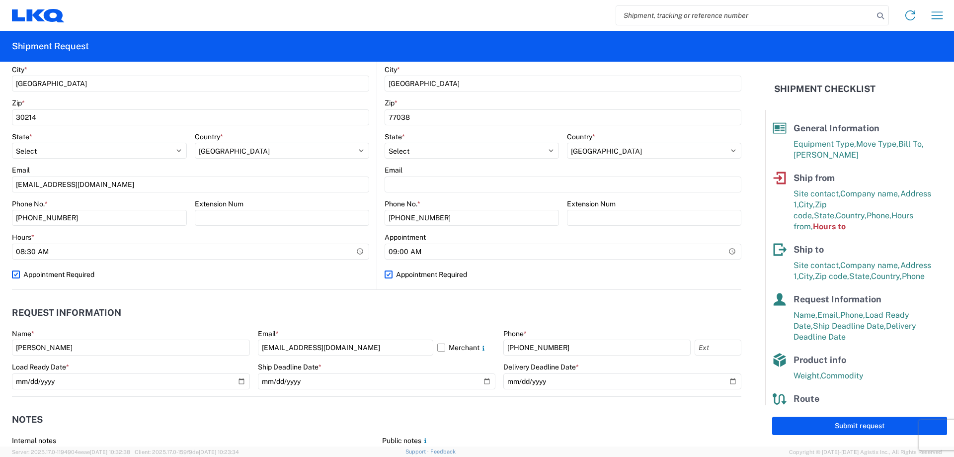
click at [163, 274] on label "Appointment Required" at bounding box center [190, 274] width 357 height 16
click at [0, 0] on input "Appointment Required" at bounding box center [0, 0] width 0 height 0
select select "US"
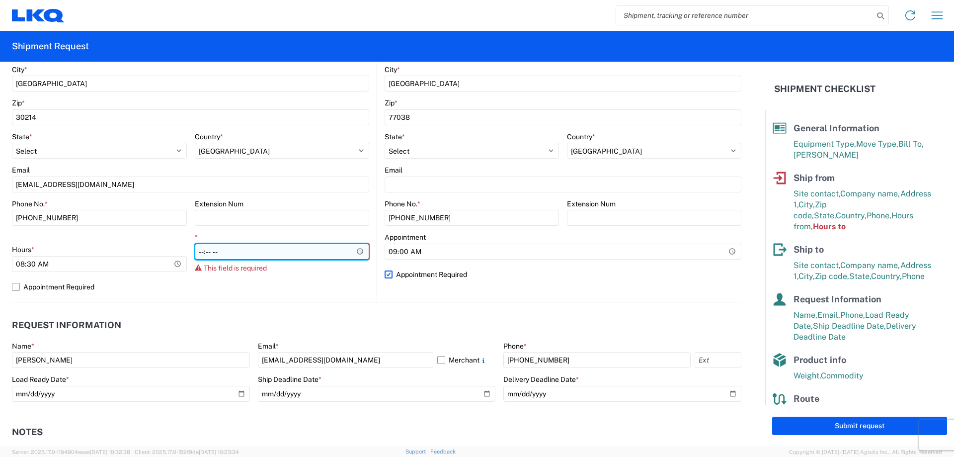
click at [356, 250] on input "*" at bounding box center [282, 251] width 175 height 16
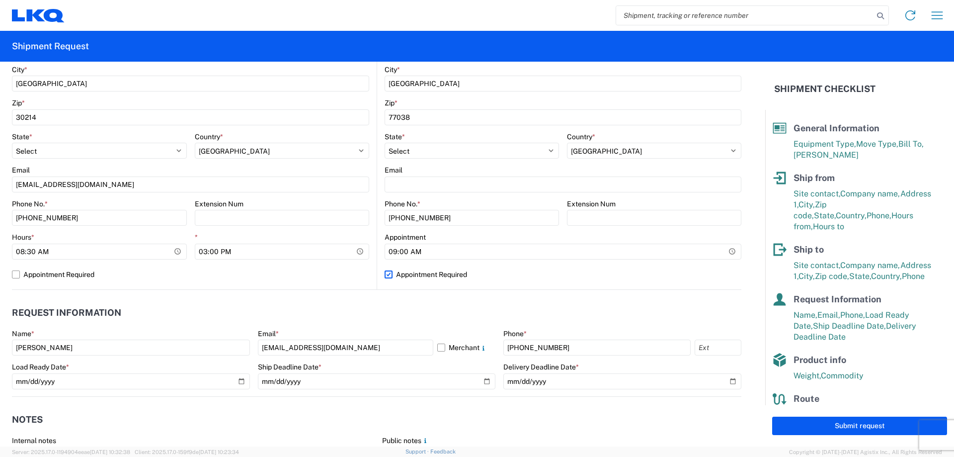
type input "15:00"
click at [312, 286] on div "1229 Location 1229 - Fayetteville Pick Your Part Site contact * LKQ 1229 Compan…" at bounding box center [190, 93] width 357 height 392
click at [16, 273] on label "Appointment Required" at bounding box center [190, 274] width 357 height 16
click at [0, 0] on input "Appointment Required" at bounding box center [0, 0] width 0 height 0
select select "US"
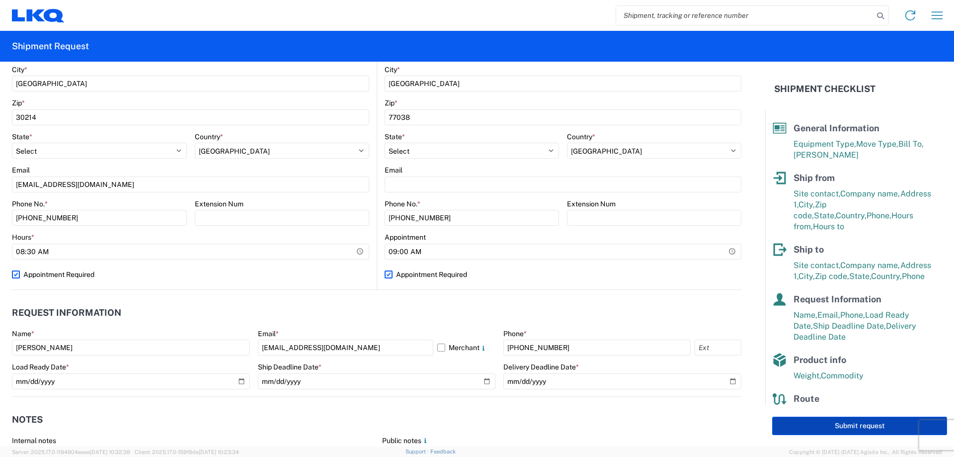
click at [825, 424] on button "Submit request" at bounding box center [859, 425] width 175 height 18
